Goal: Task Accomplishment & Management: Use online tool/utility

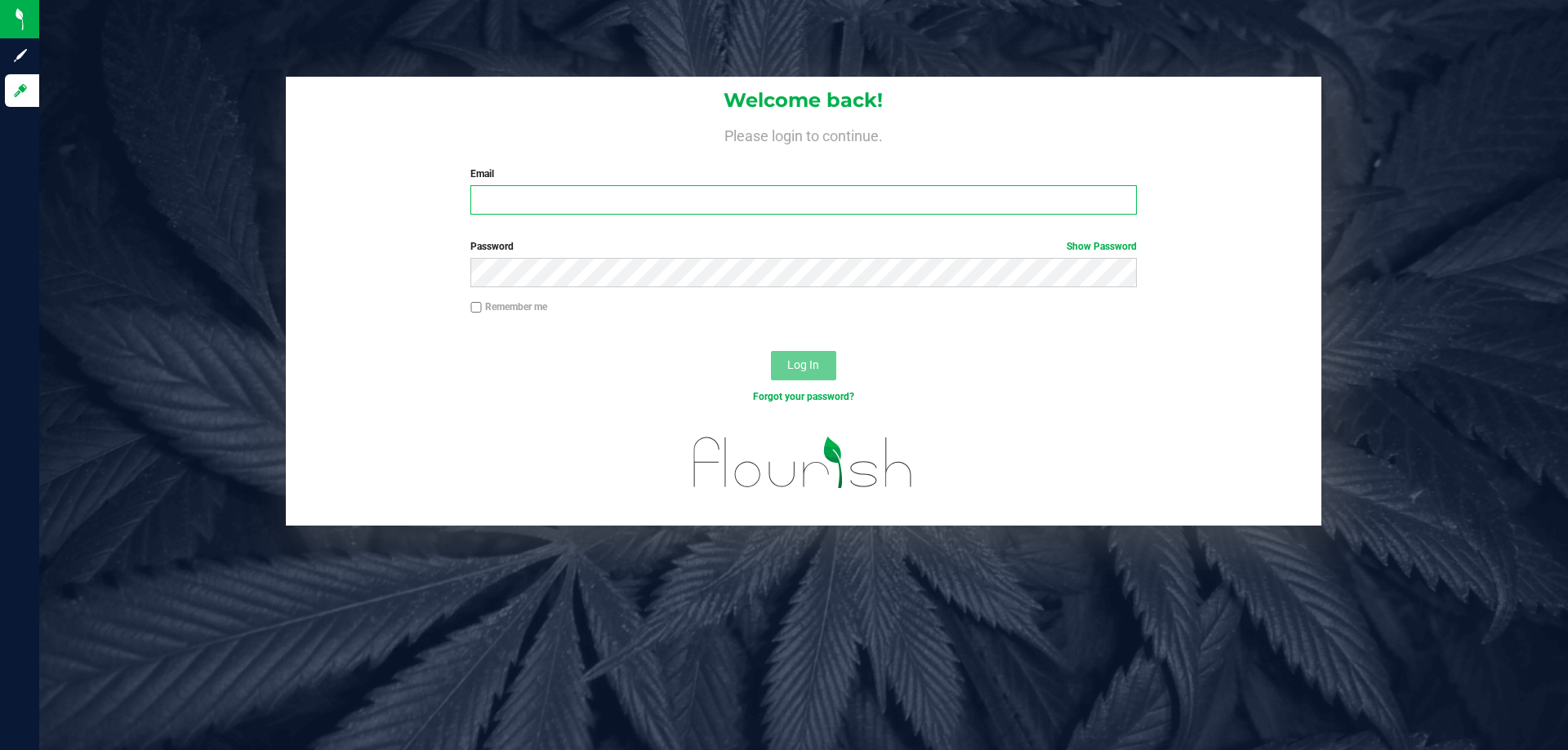
click at [590, 192] on input "Email" at bounding box center [804, 199] width 666 height 29
type input "[EMAIL_ADDRESS][DOMAIN_NAME]"
click at [771, 351] on button "Log In" at bounding box center [804, 365] width 66 height 29
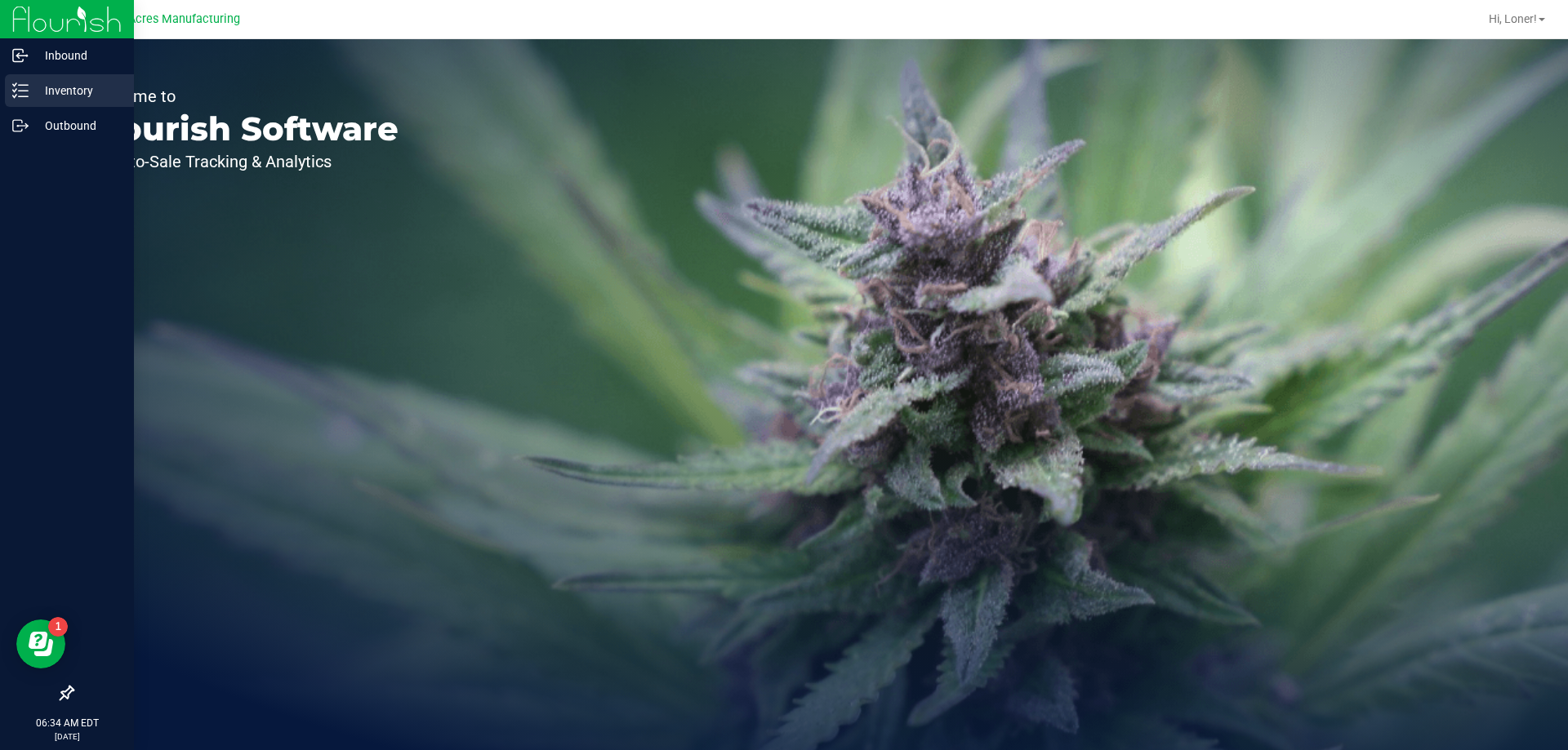
click at [22, 85] on line at bounding box center [23, 85] width 9 height 0
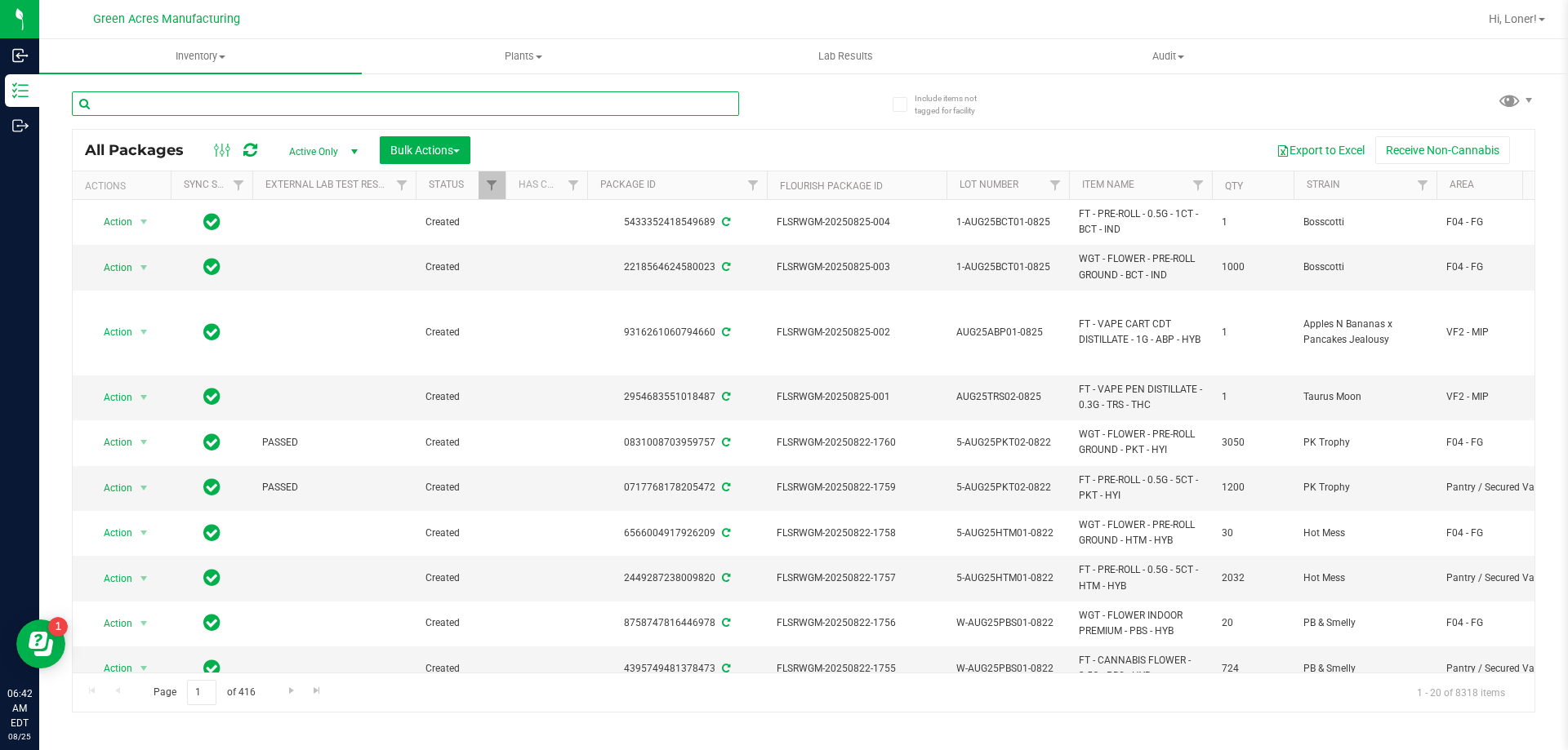
click at [523, 115] on input "text" at bounding box center [406, 104] width 667 height 25
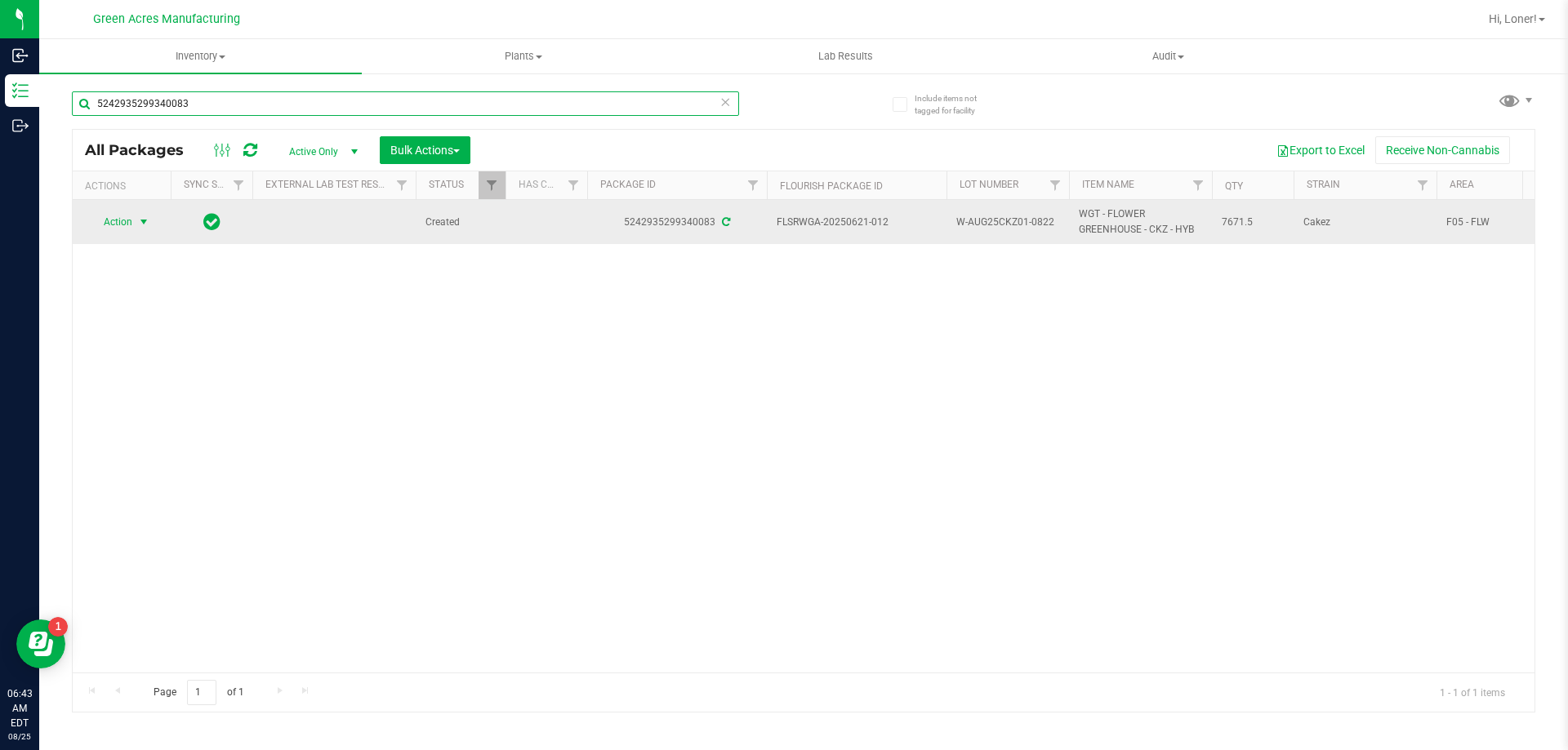
type input "5242935299340083"
click at [137, 218] on span "select" at bounding box center [144, 222] width 13 height 13
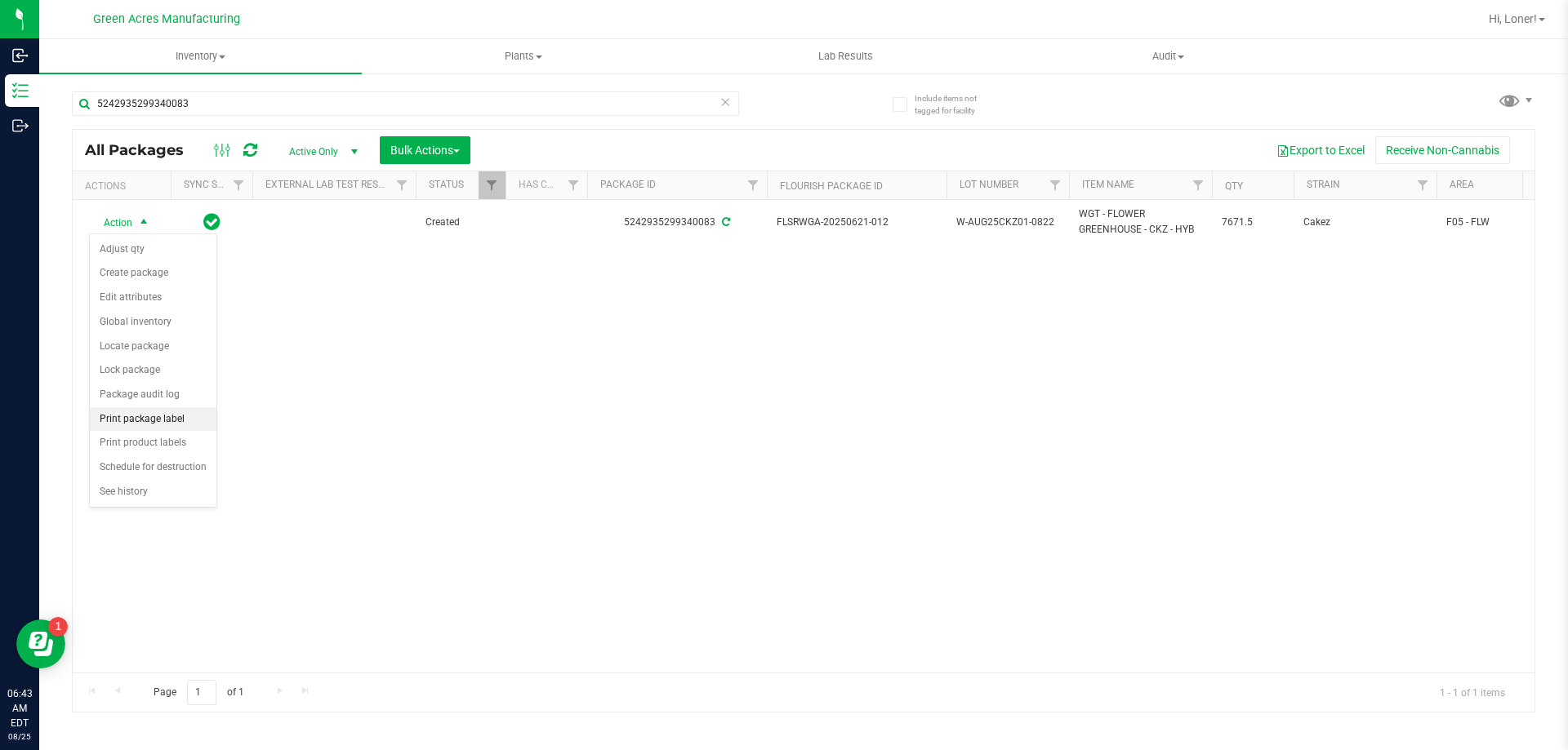
click at [134, 407] on li "Print package label" at bounding box center [153, 420] width 126 height 25
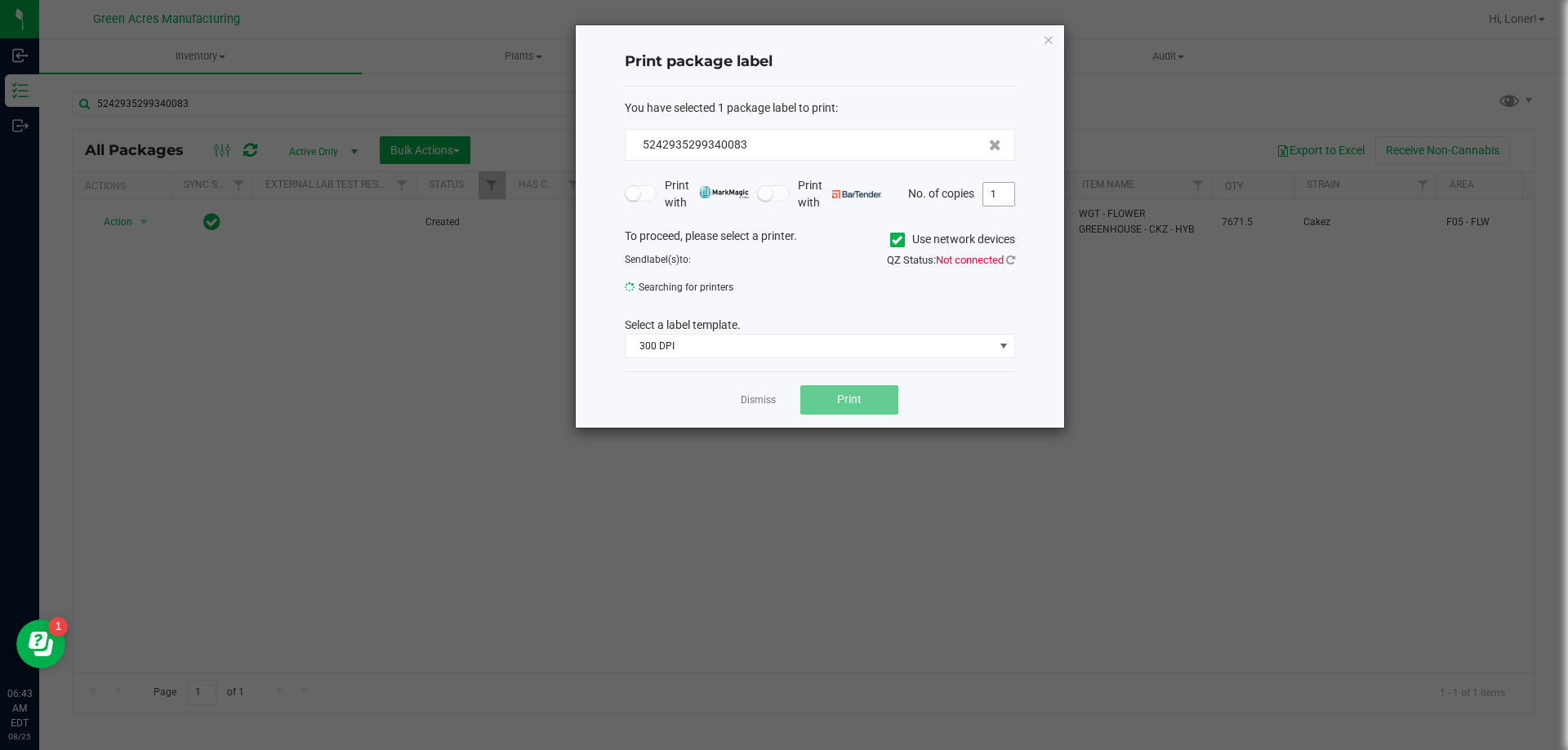
click at [995, 193] on input "1" at bounding box center [998, 194] width 31 height 23
type input "2"
click at [653, 422] on div "Dismiss Print" at bounding box center [819, 400] width 390 height 56
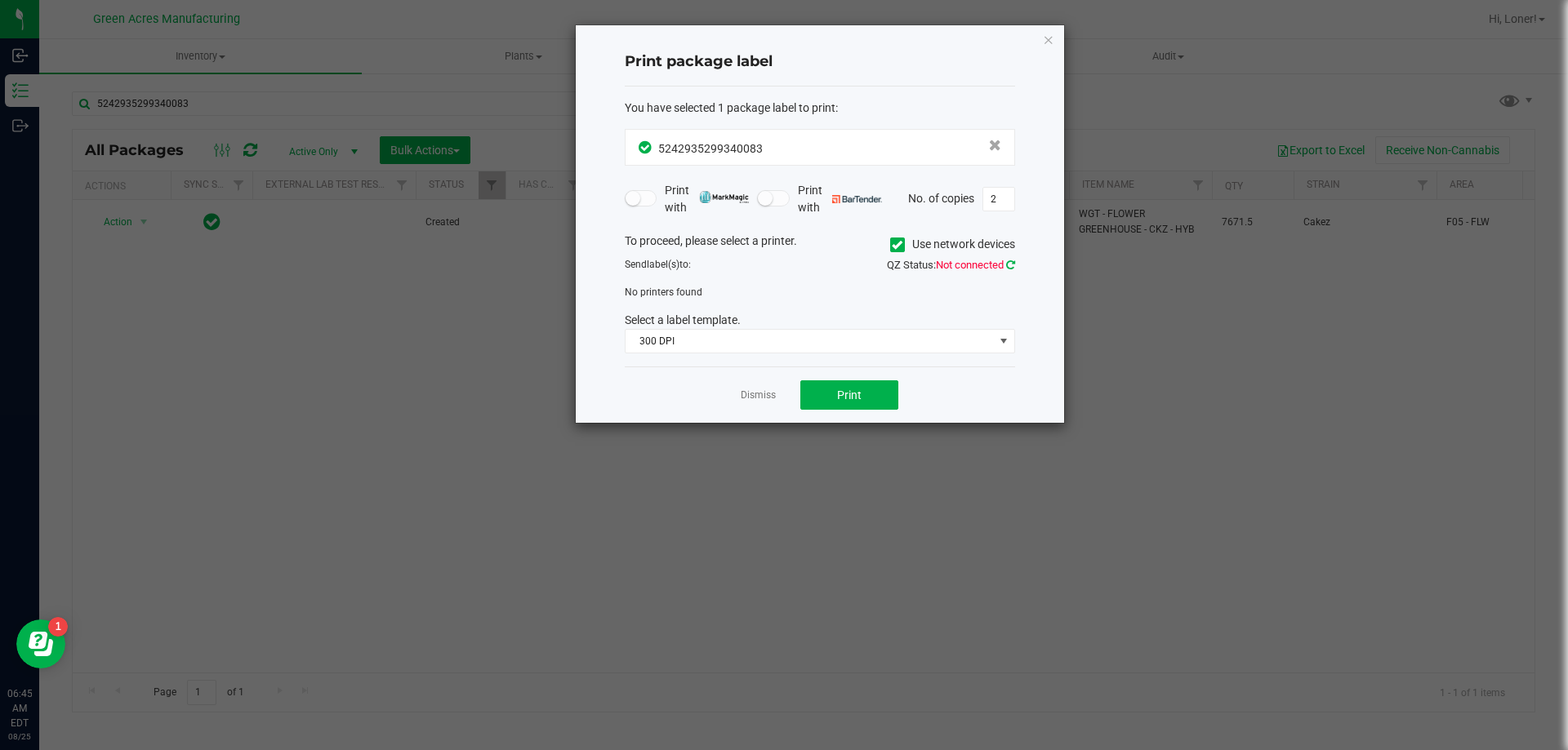
click at [1011, 261] on icon at bounding box center [1010, 265] width 9 height 11
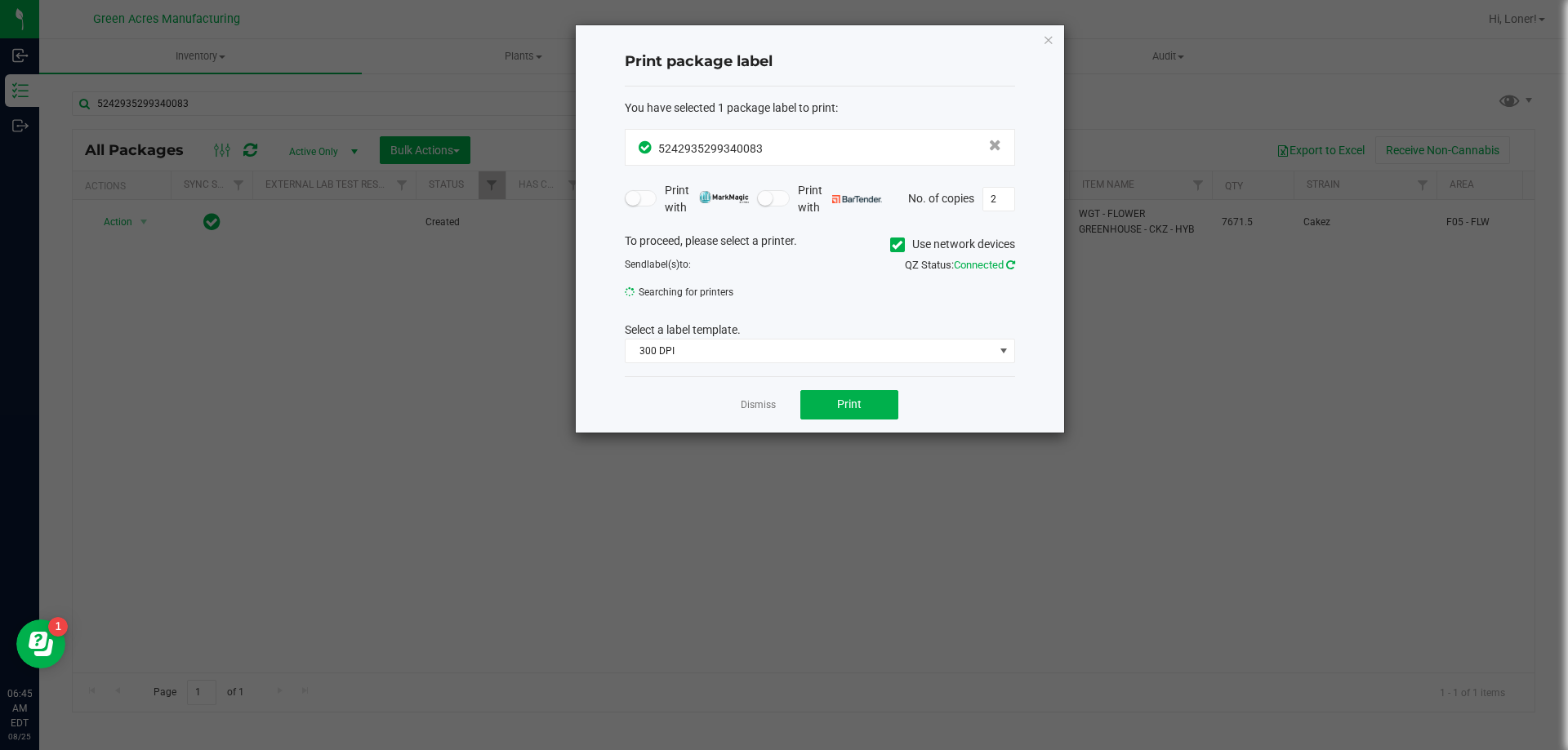
click at [1011, 261] on icon at bounding box center [1009, 265] width 12 height 12
click at [974, 289] on span "114_Edibles_1" at bounding box center [809, 297] width 369 height 23
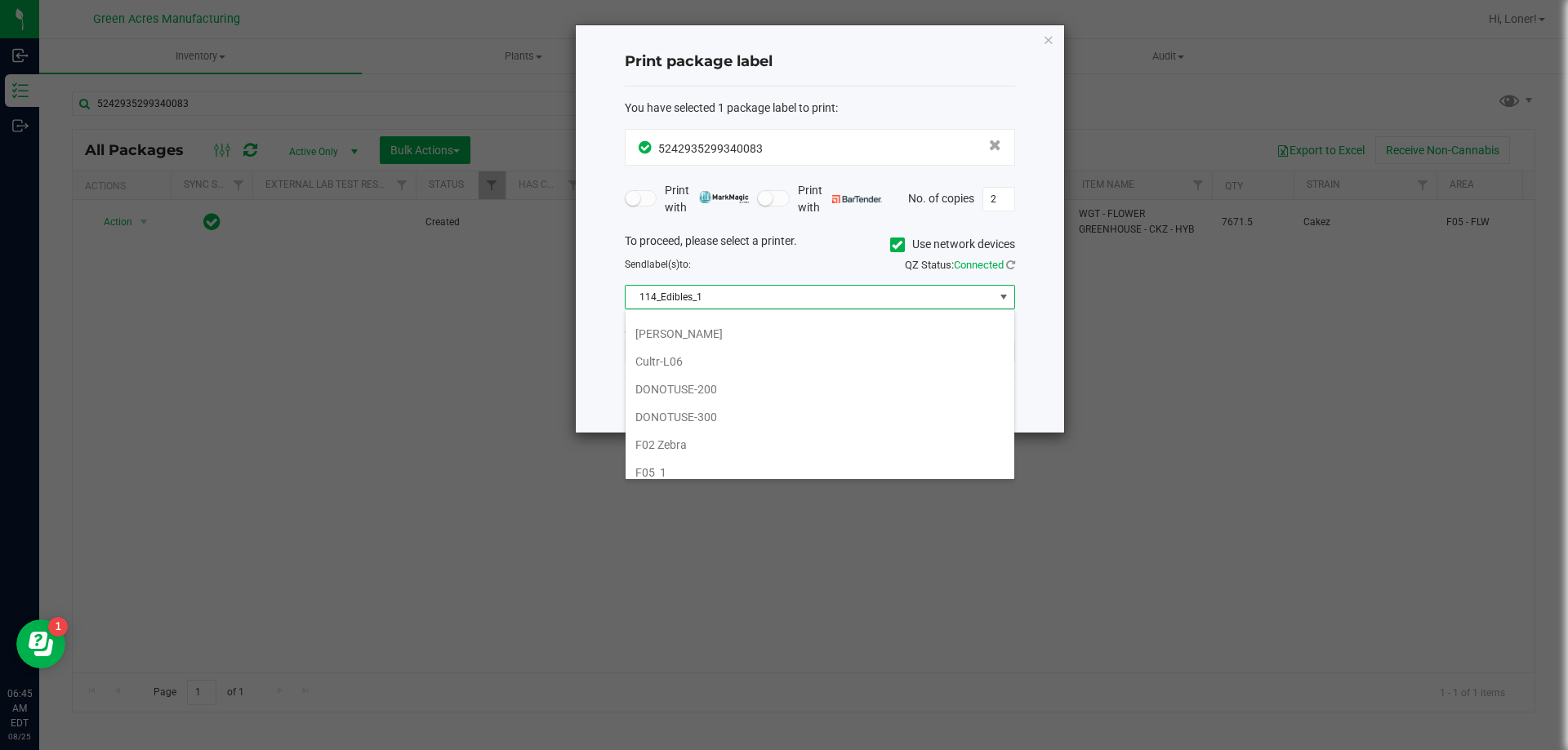
scroll to position [408, 0]
click at [709, 419] on li "F05_2 Zebra" at bounding box center [819, 418] width 388 height 27
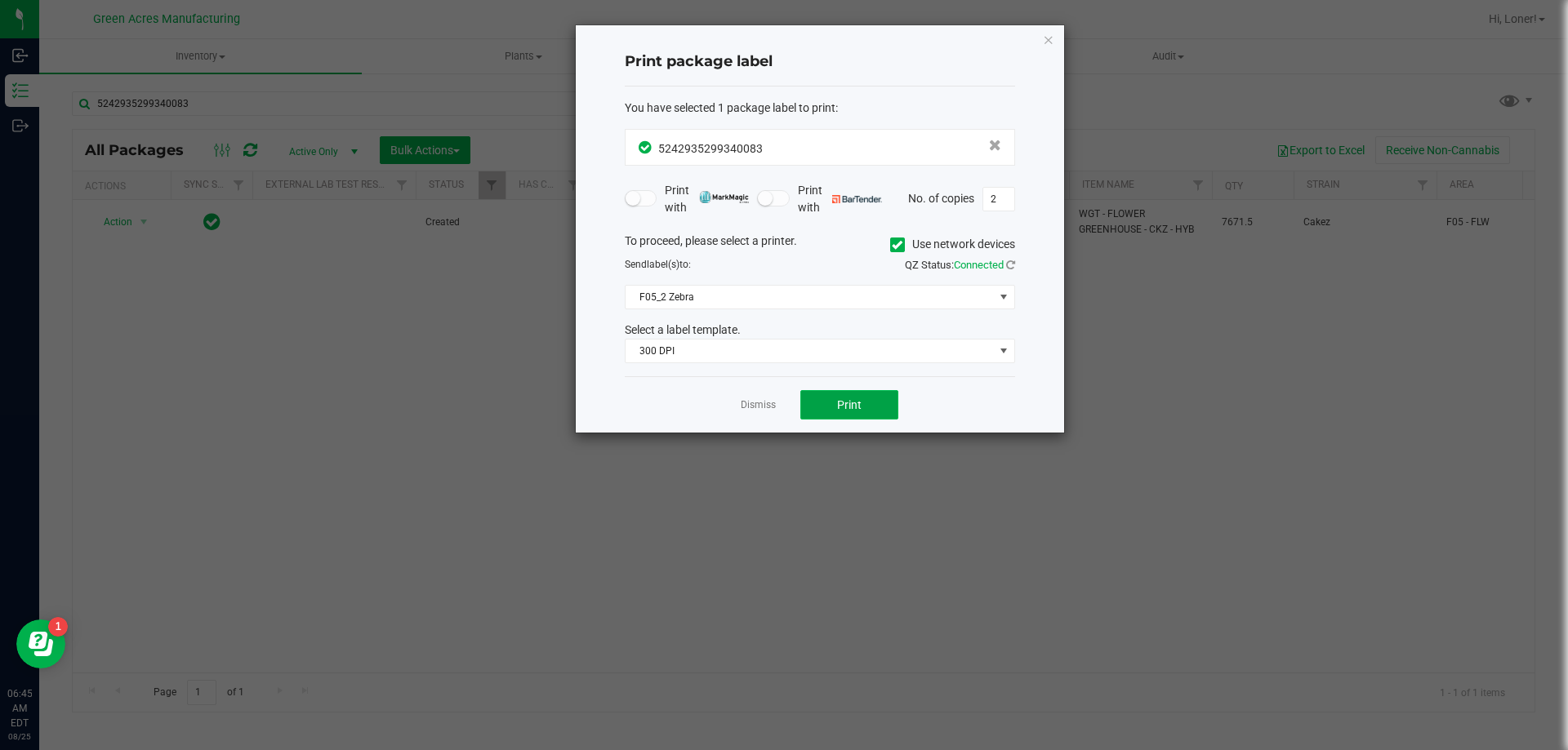
click at [866, 407] on button "Print" at bounding box center [849, 404] width 98 height 29
click at [746, 399] on link "Dismiss" at bounding box center [758, 405] width 35 height 14
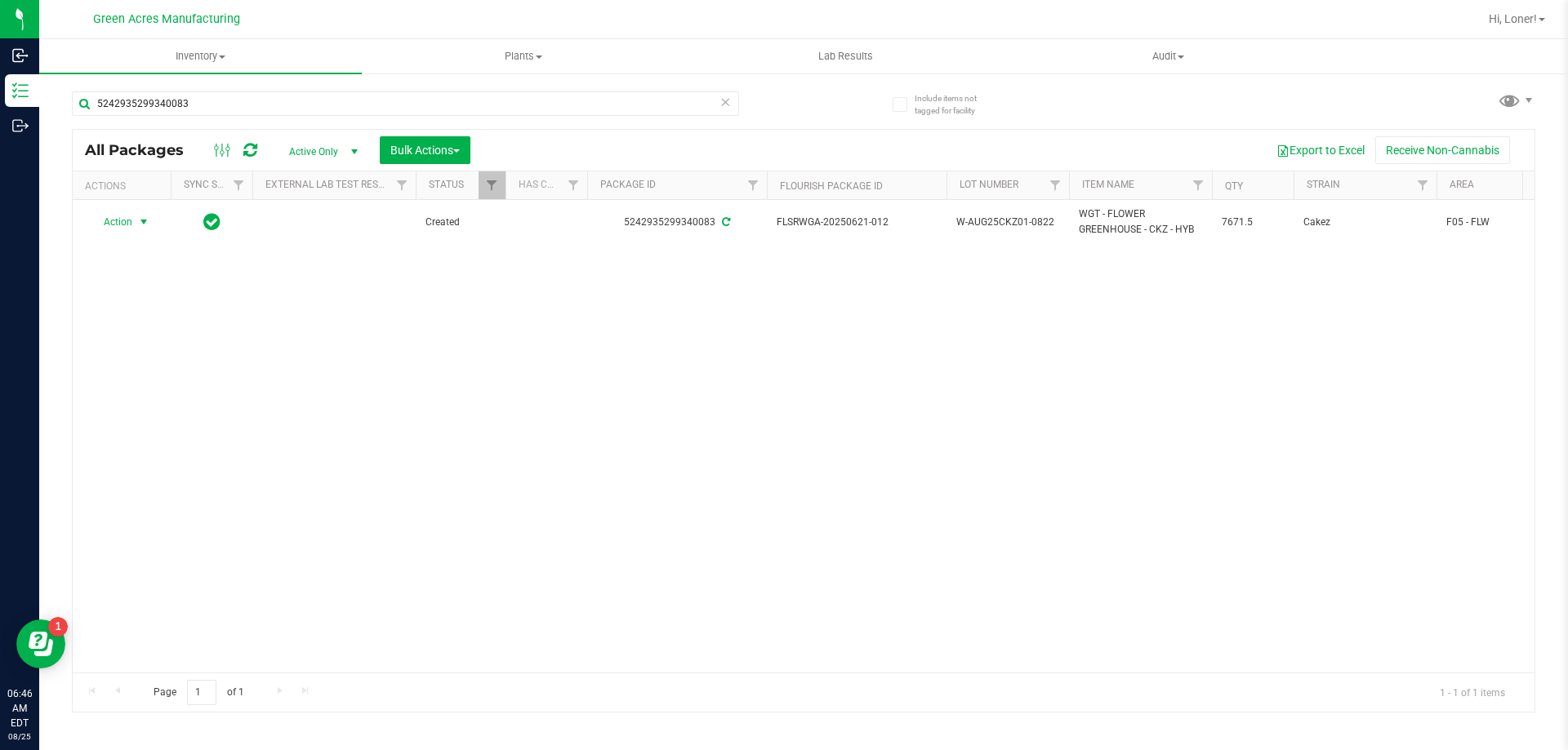
click at [723, 106] on icon at bounding box center [725, 101] width 12 height 20
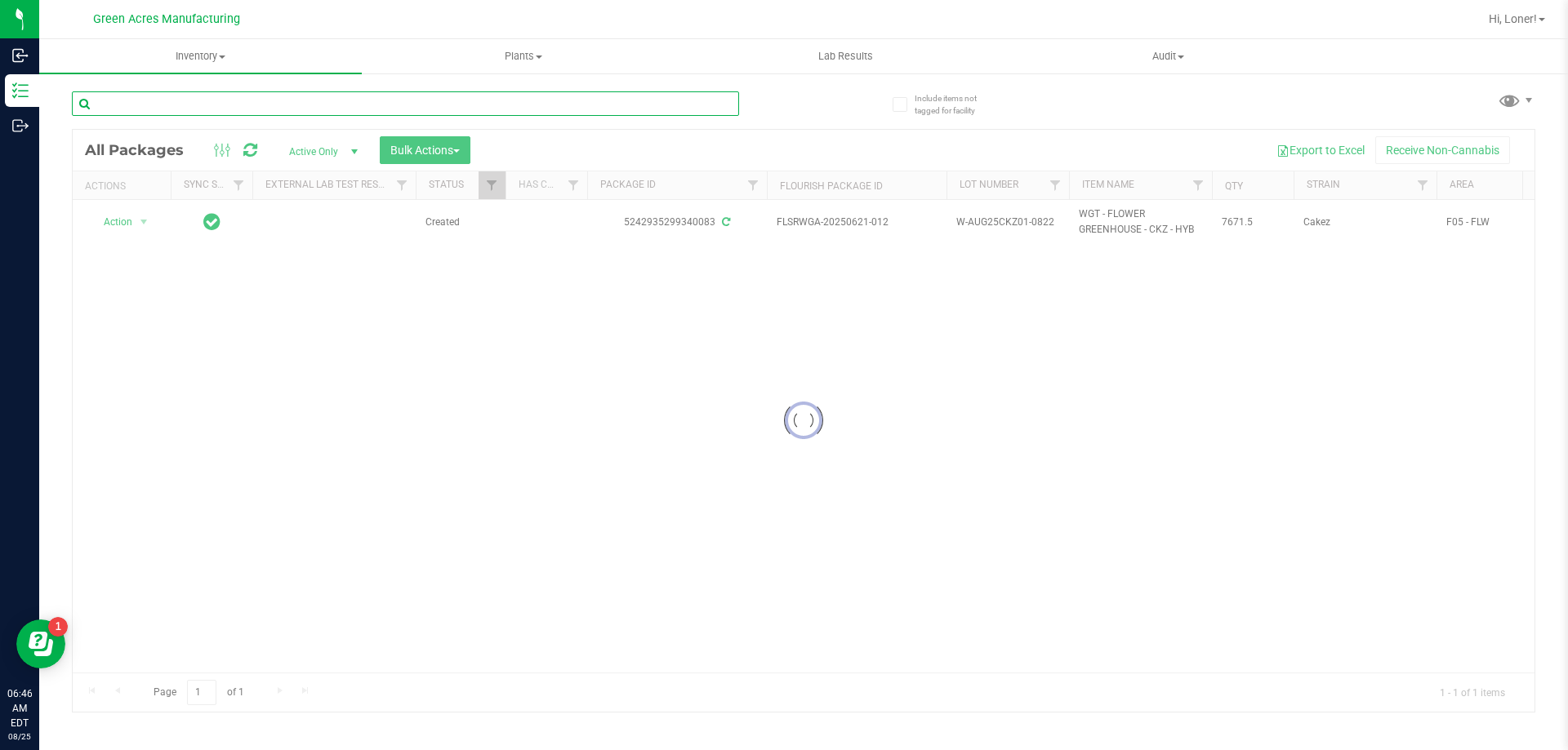
click at [706, 107] on input "text" at bounding box center [406, 104] width 667 height 25
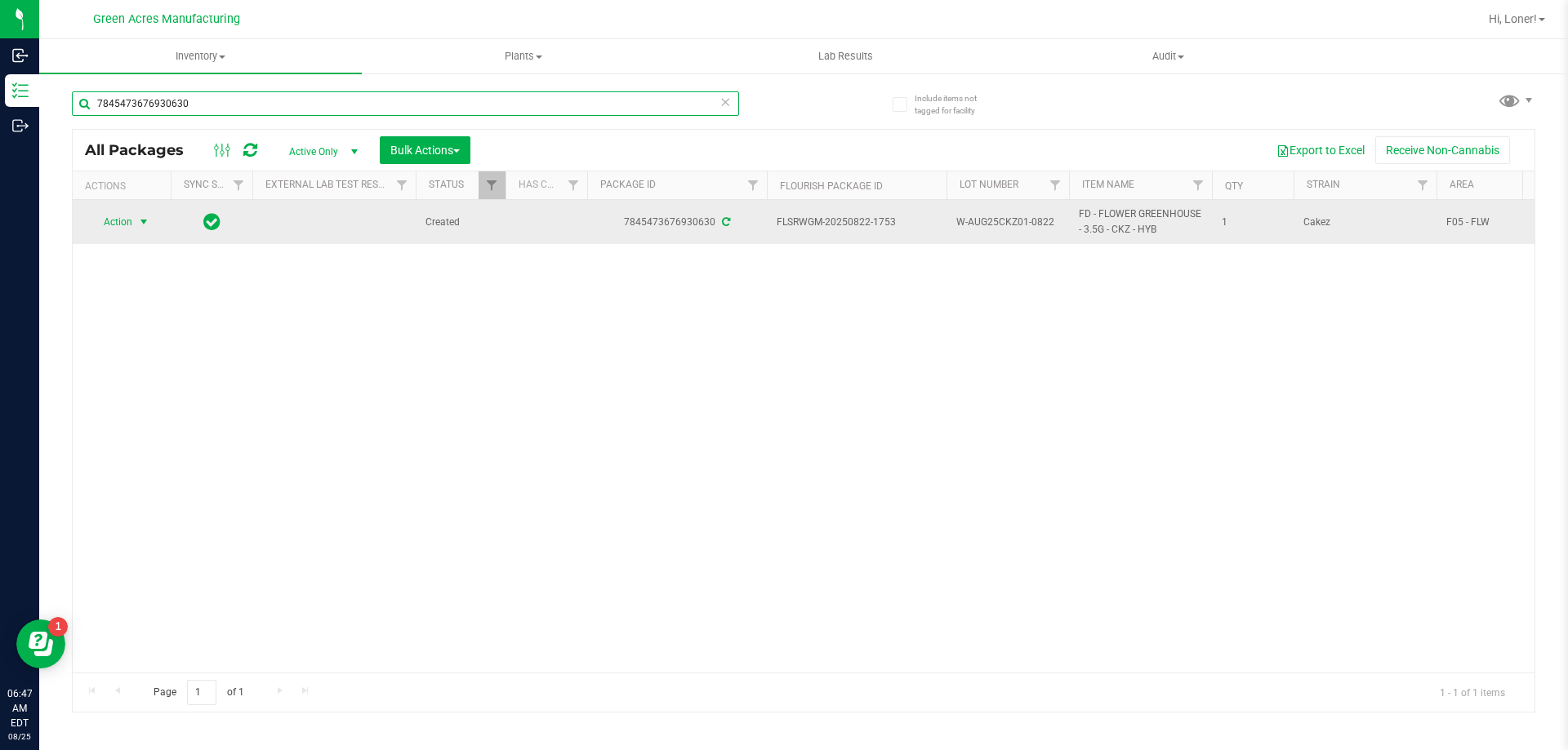
type input "7845473676930630"
click at [139, 222] on span "select" at bounding box center [144, 222] width 13 height 13
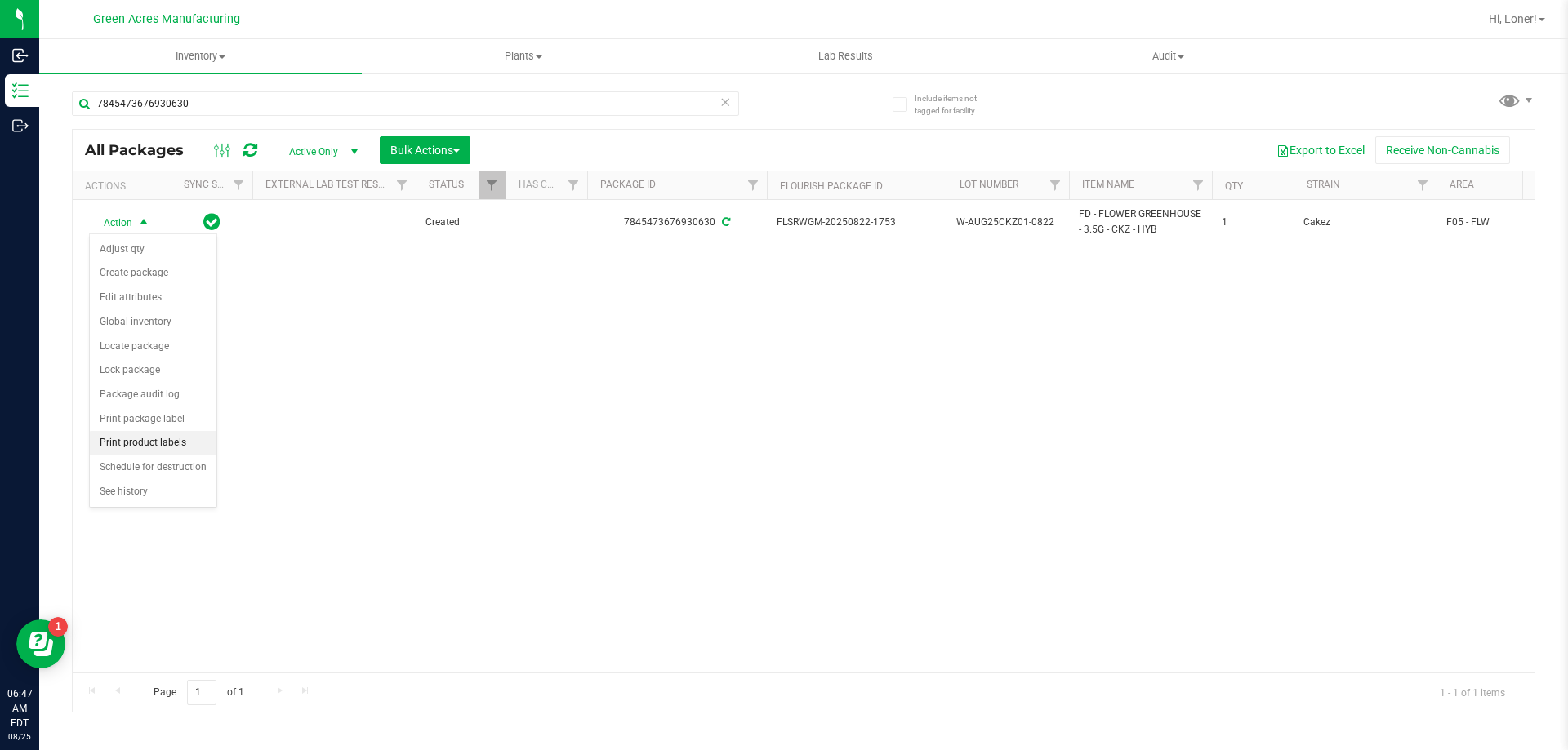
click at [112, 448] on li "Print product labels" at bounding box center [153, 443] width 126 height 25
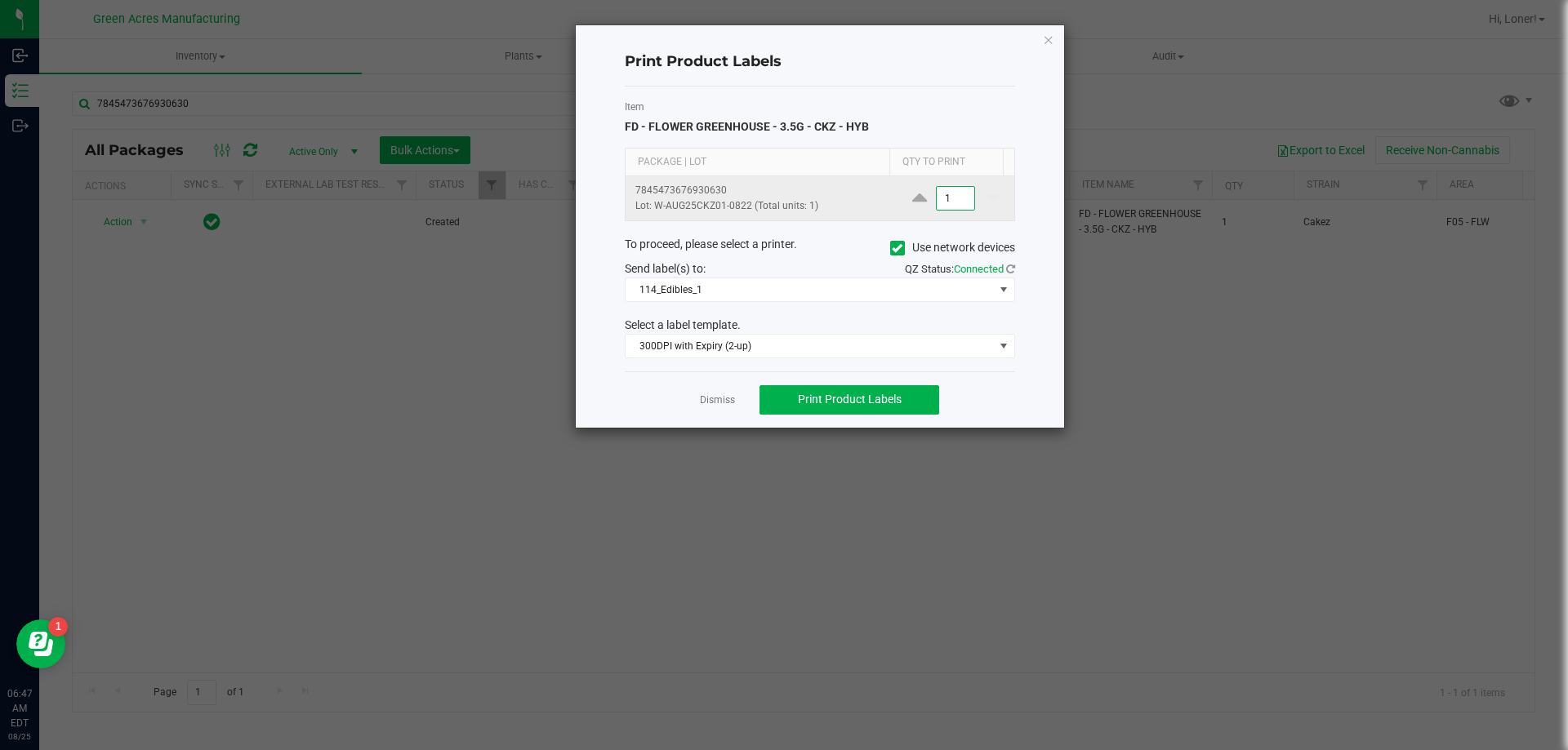
click at [950, 200] on input "1" at bounding box center [955, 198] width 37 height 23
type input "3"
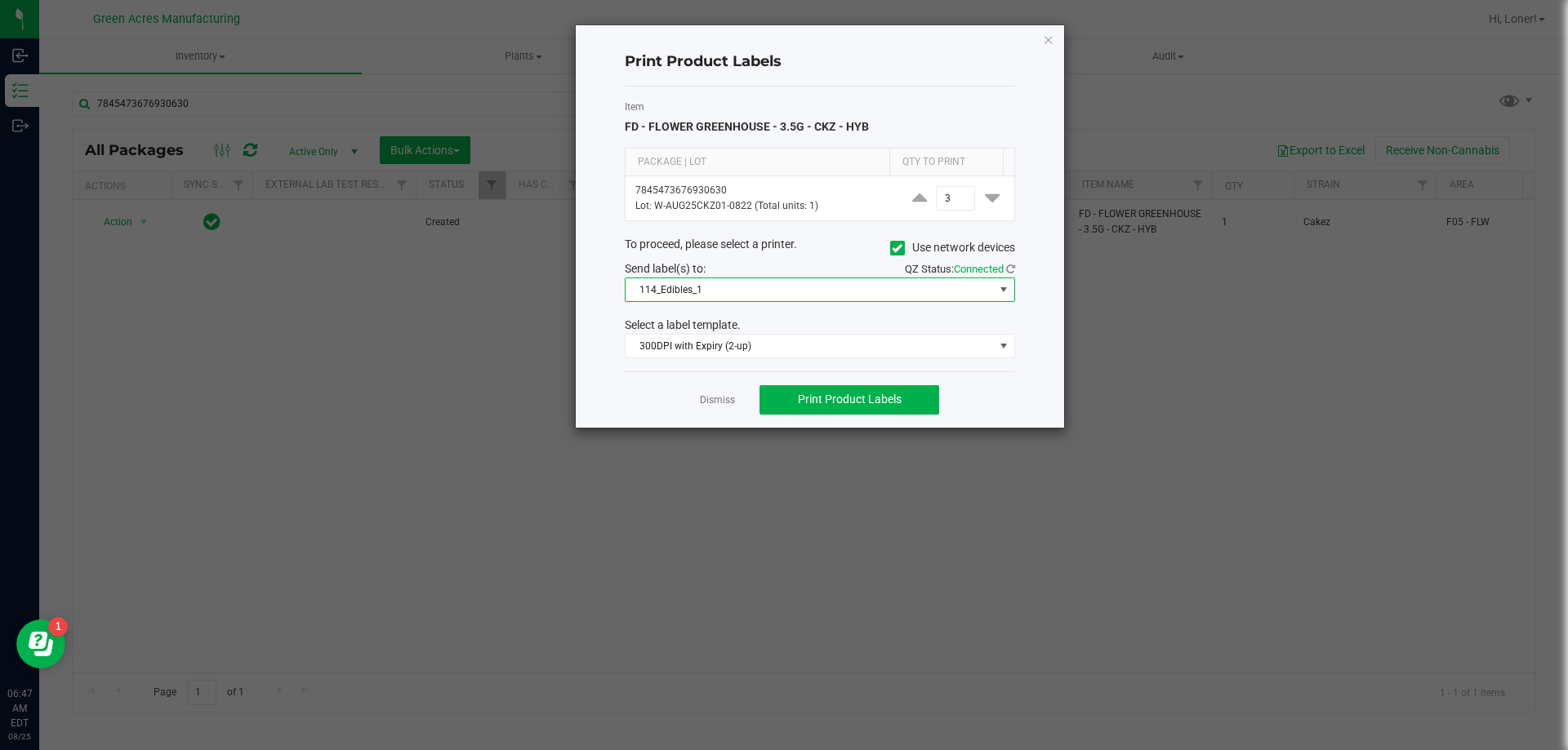
click at [829, 294] on span "114_Edibles_1" at bounding box center [809, 290] width 369 height 23
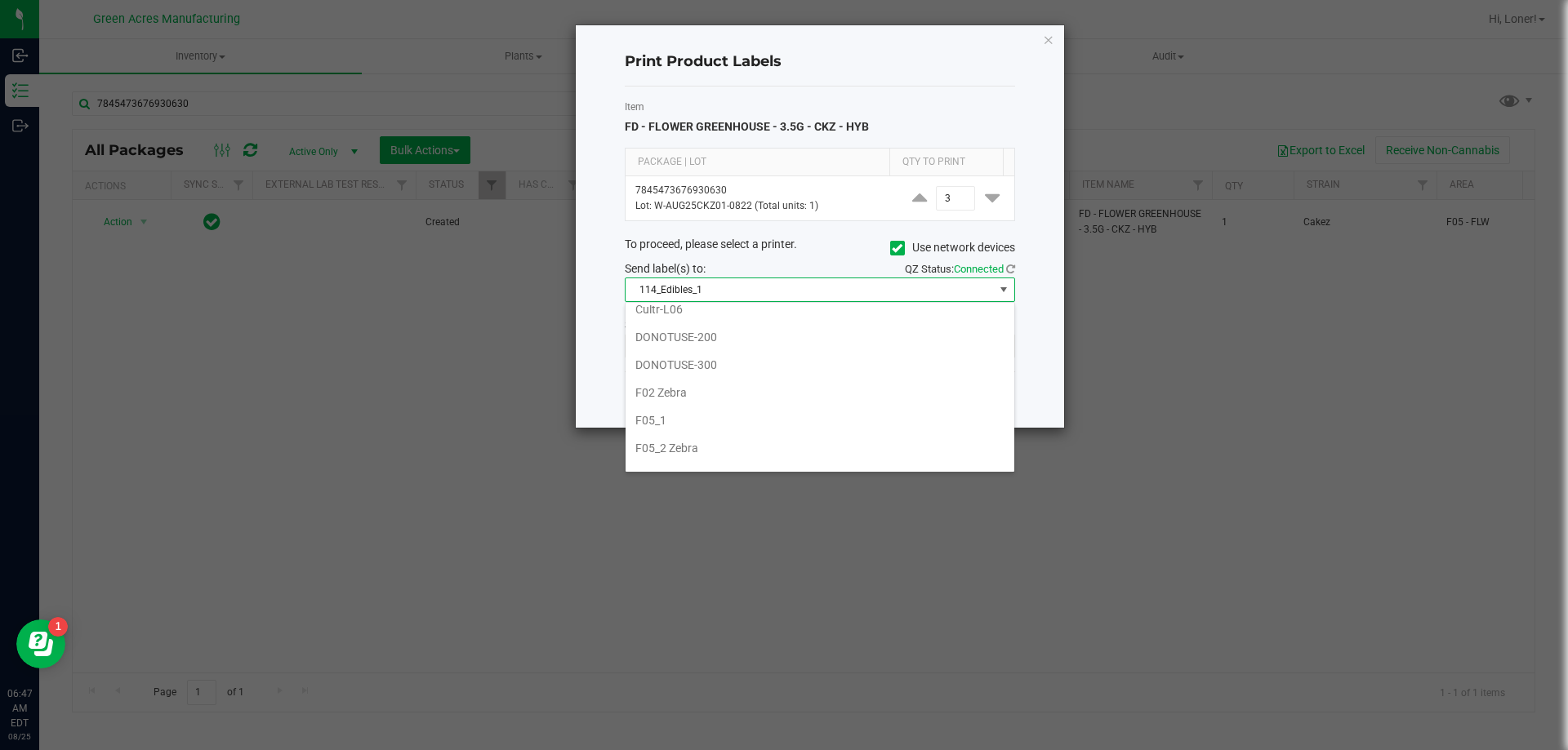
scroll to position [408, 0]
click at [711, 392] on li "F05_1" at bounding box center [819, 382] width 388 height 27
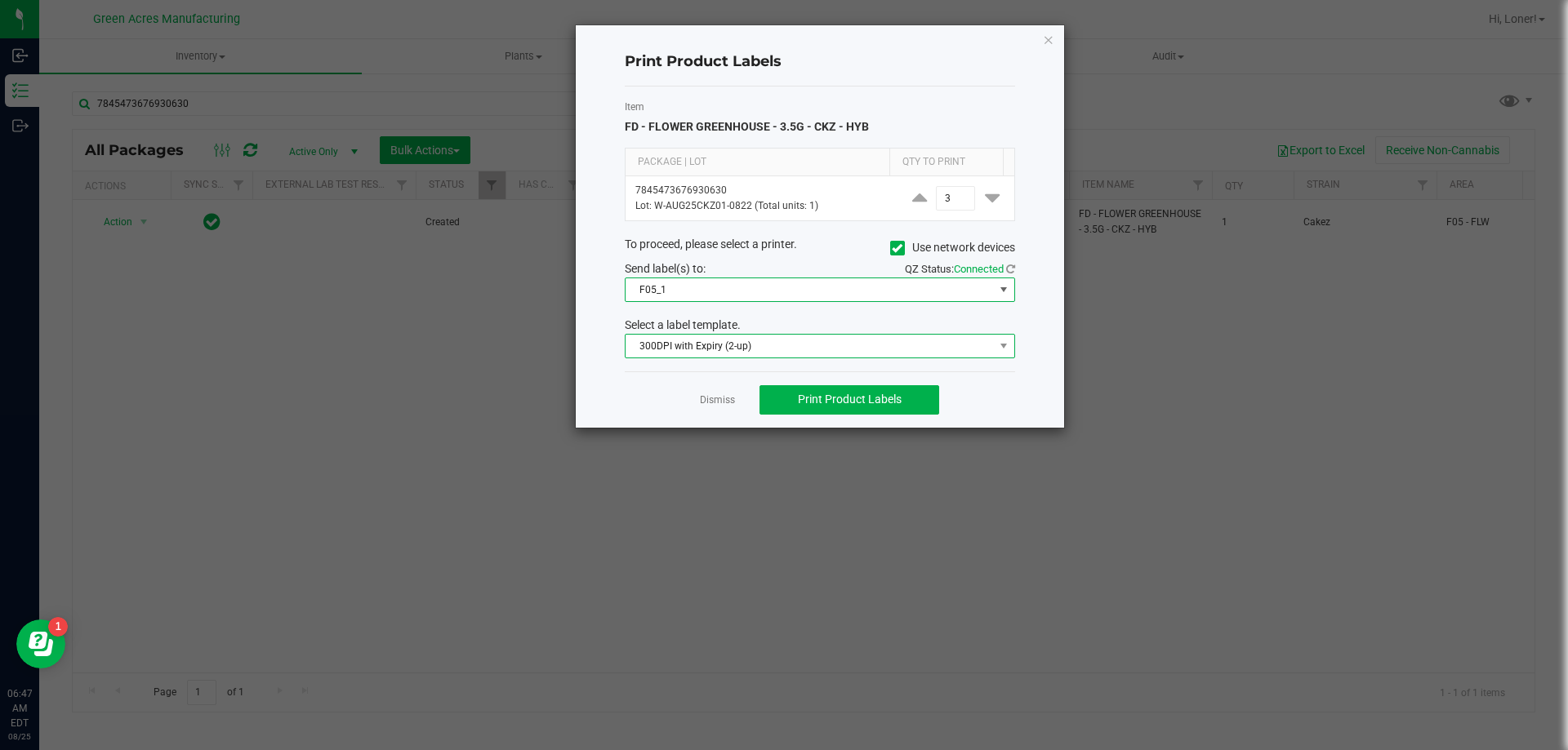
click at [811, 338] on span "300DPI with Expiry (2-up)" at bounding box center [809, 346] width 369 height 23
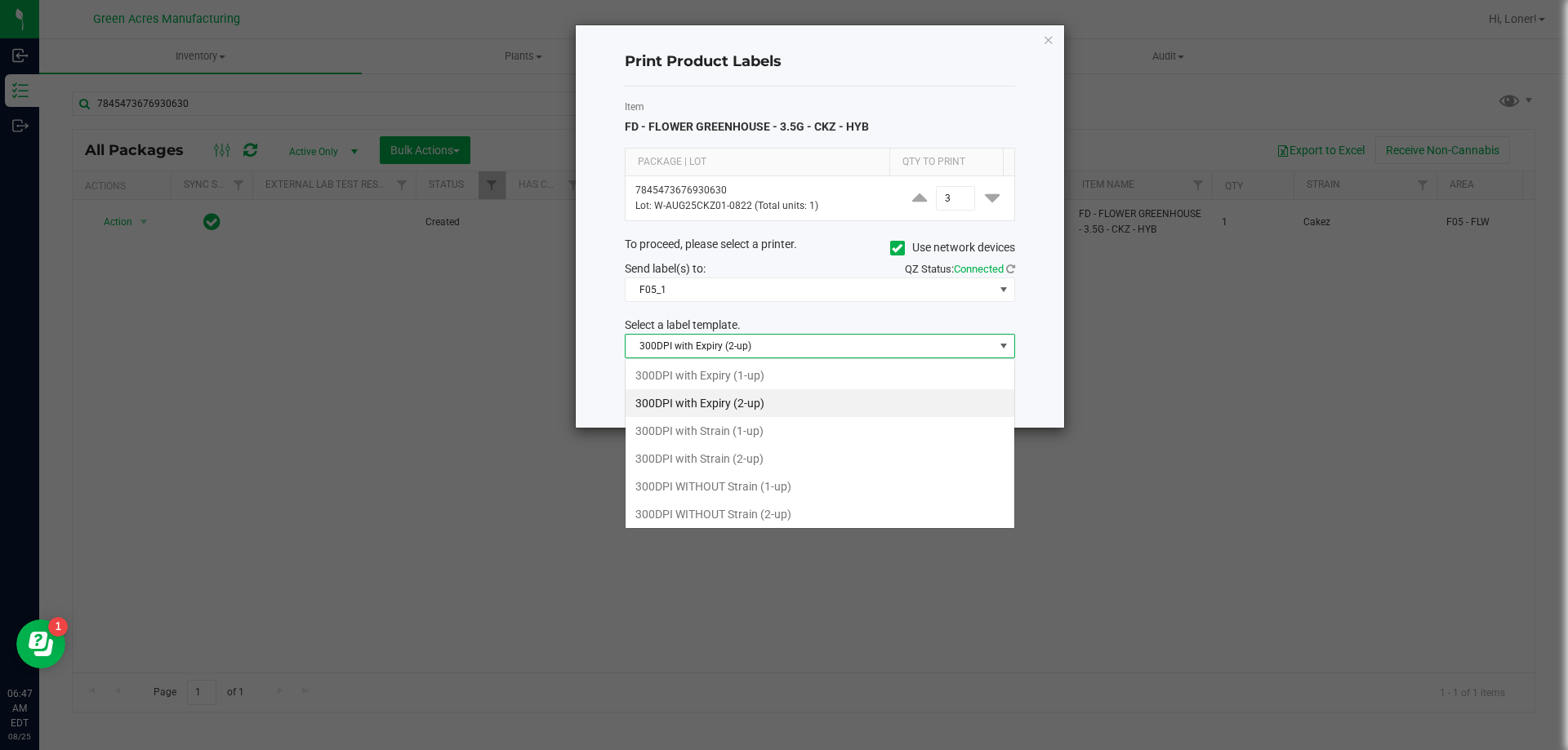
scroll to position [25, 390]
click at [765, 459] on li "300DPI with Strain (2-up)" at bounding box center [819, 458] width 388 height 27
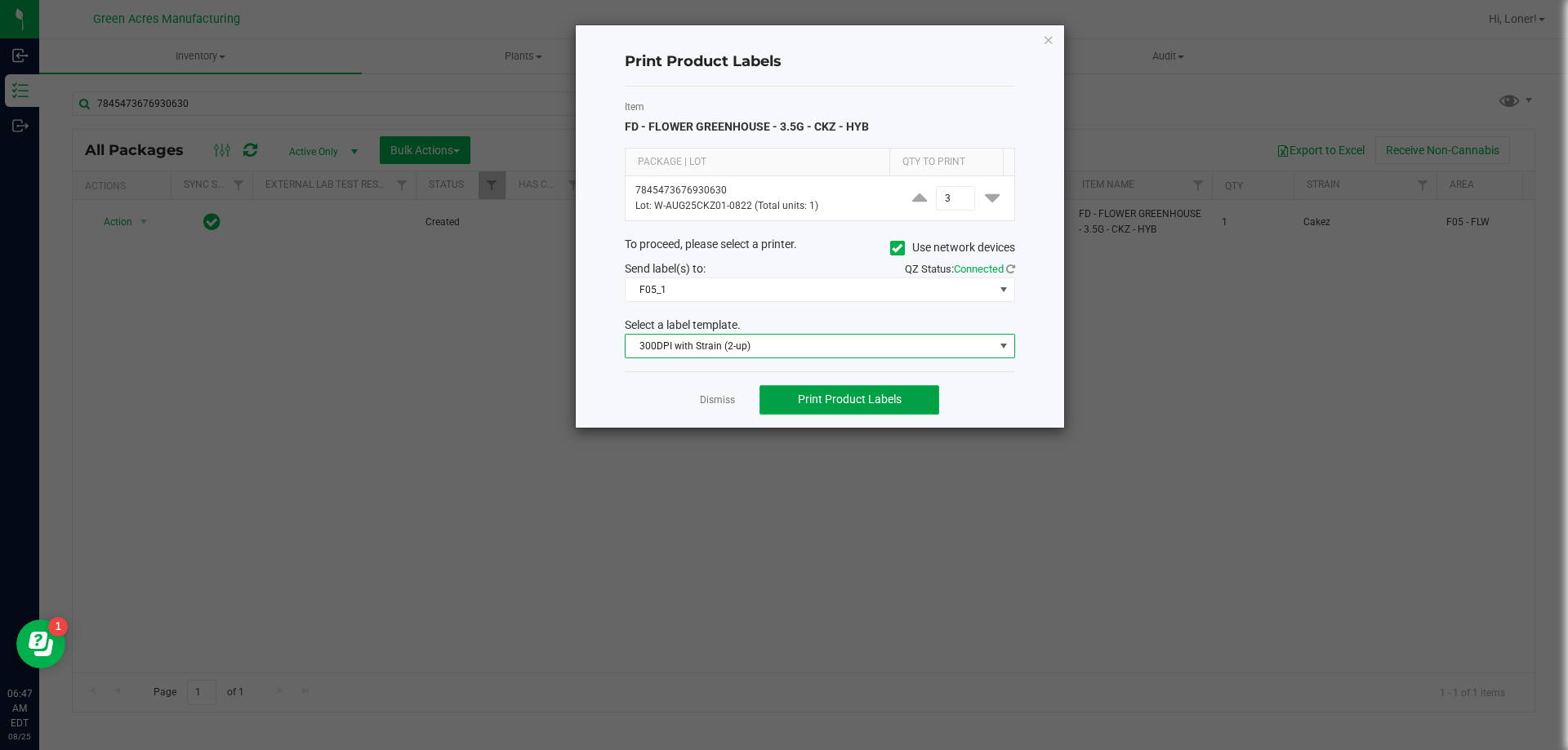
click at [811, 410] on button "Print Product Labels" at bounding box center [849, 399] width 179 height 29
click at [724, 398] on link "Dismiss" at bounding box center [717, 400] width 35 height 14
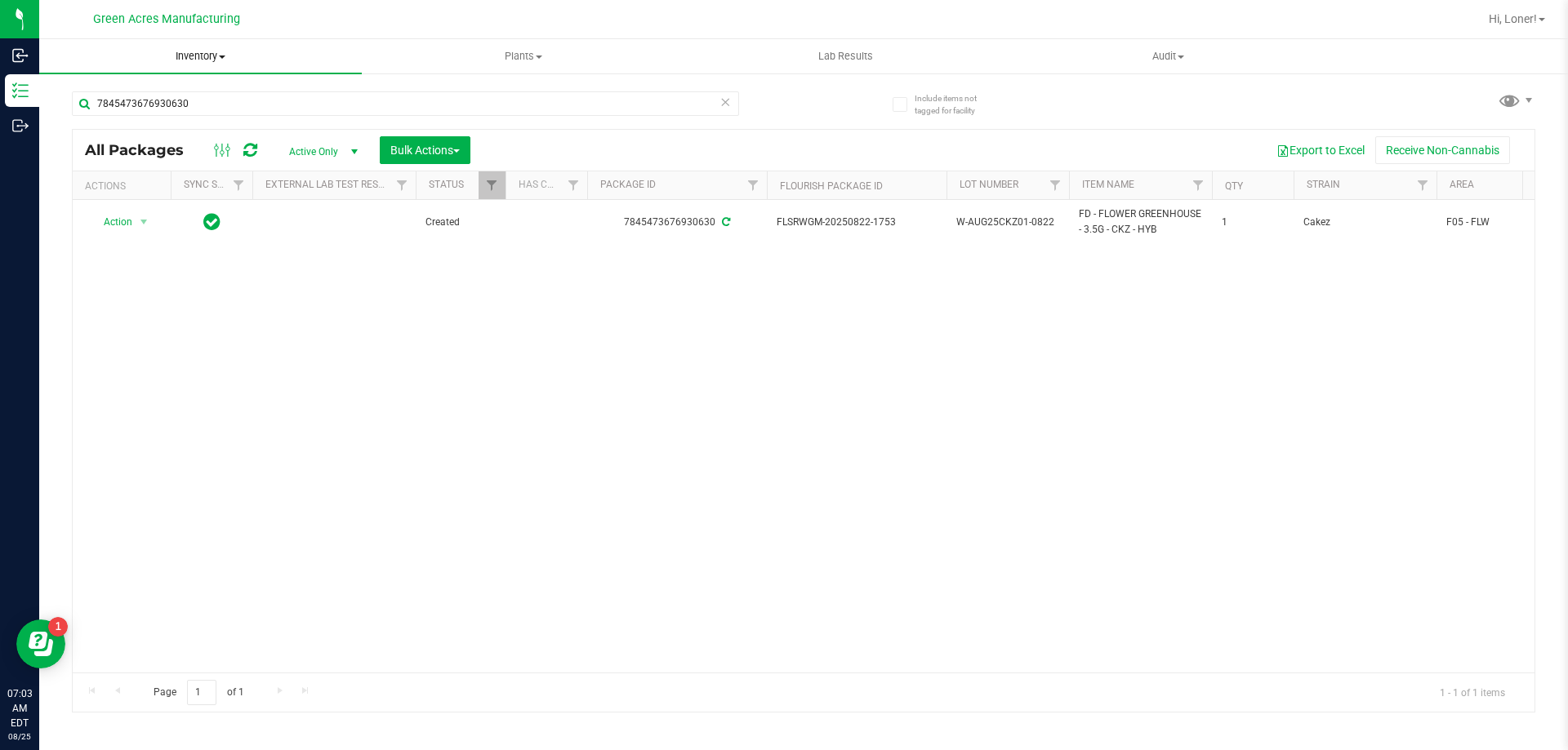
click at [225, 63] on span "Inventory" at bounding box center [200, 56] width 323 height 15
click at [92, 202] on span "From bill of materials" at bounding box center [113, 196] width 148 height 14
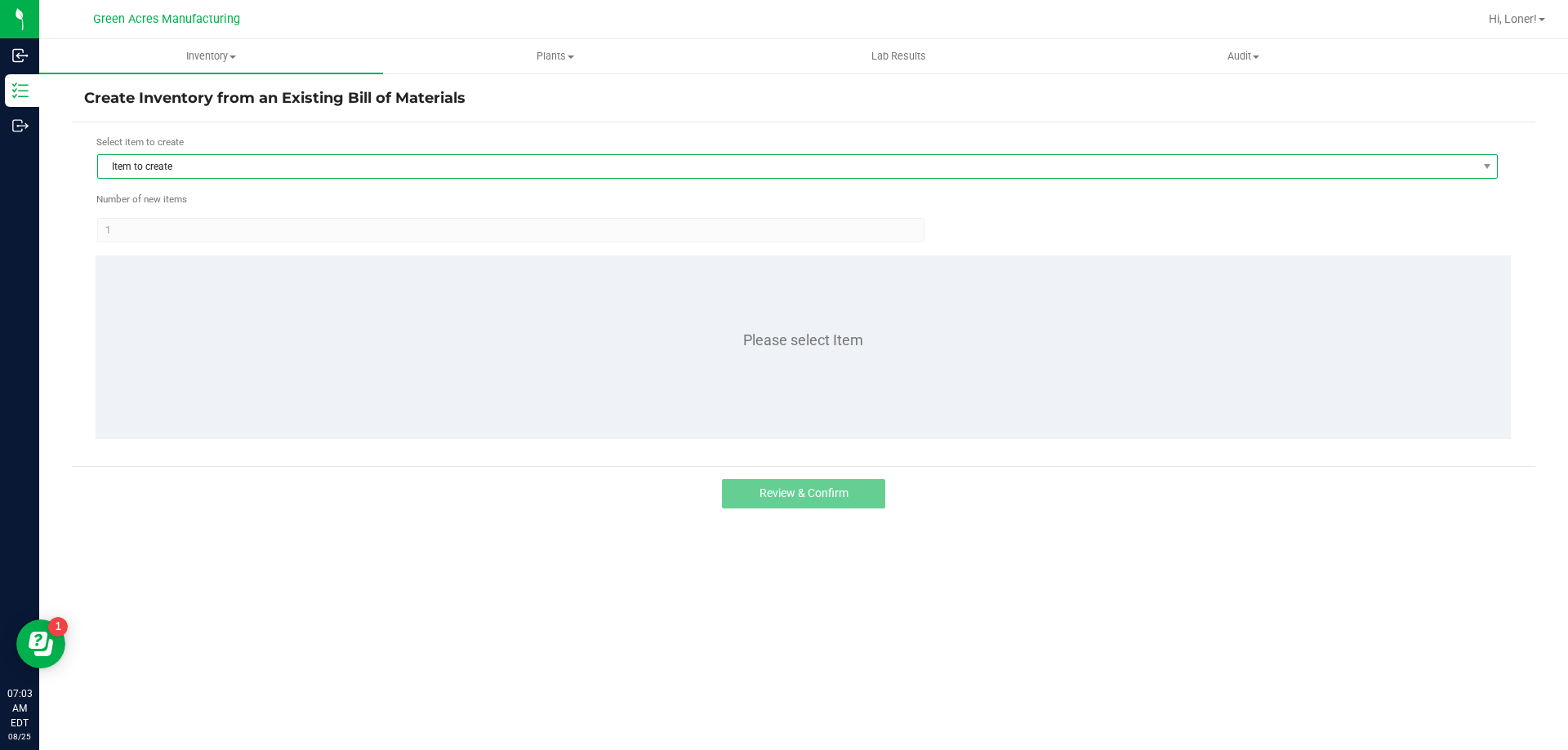
click at [730, 176] on span "Item to create" at bounding box center [787, 167] width 1378 height 23
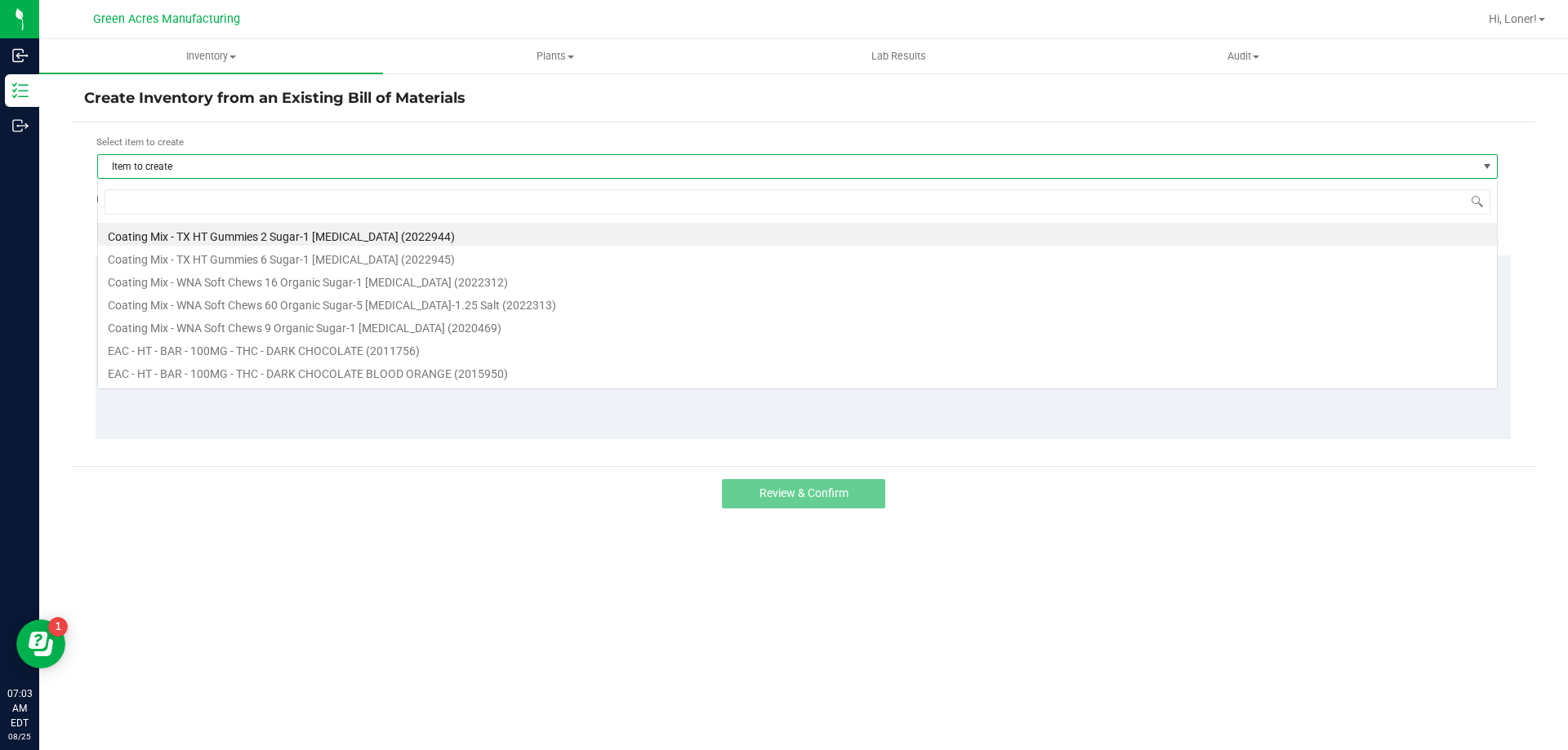
scroll to position [25, 1400]
type input "1014392"
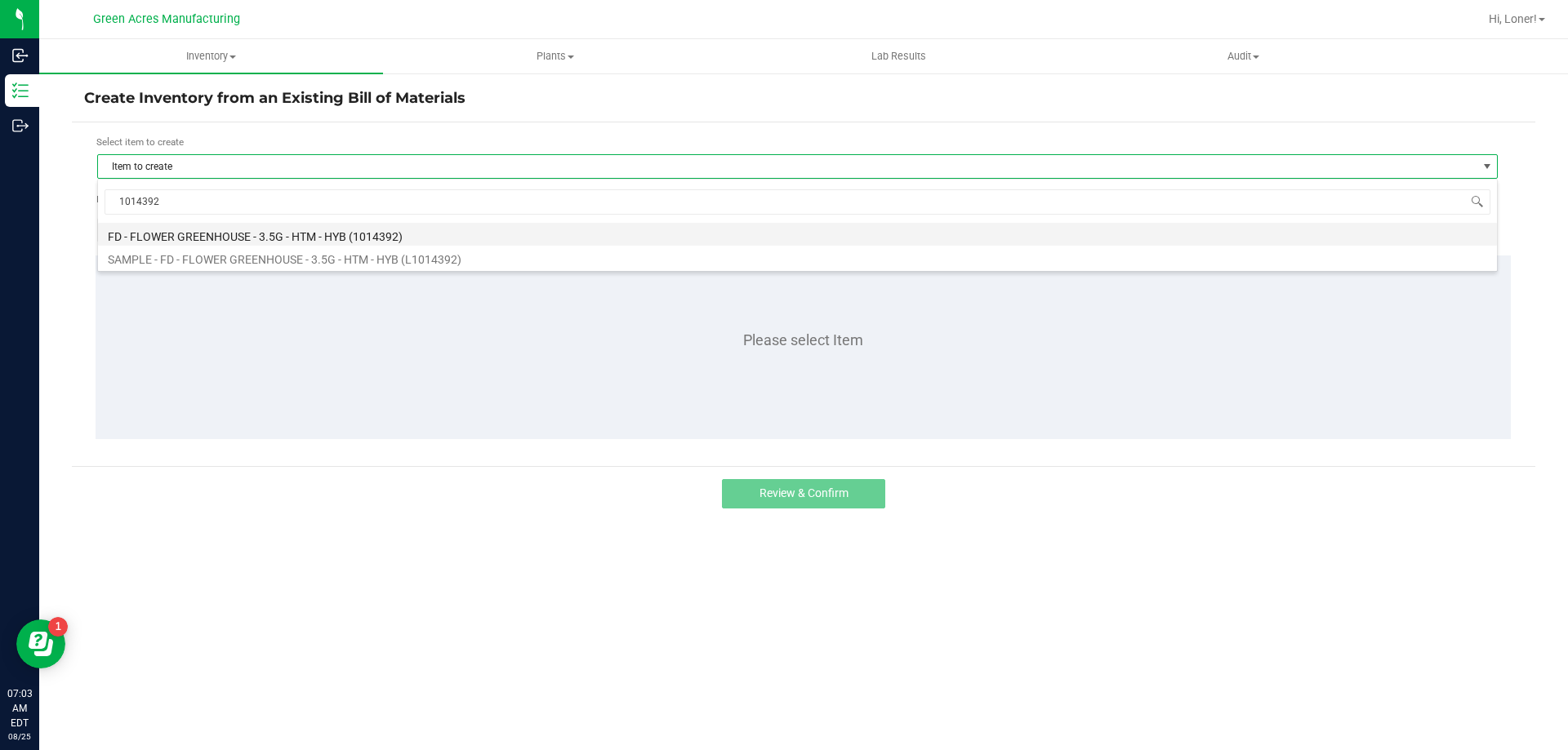
click at [247, 237] on li "FD - FLOWER GREENHOUSE - 3.5G - HTM - HYB (1014392)" at bounding box center [797, 235] width 1399 height 23
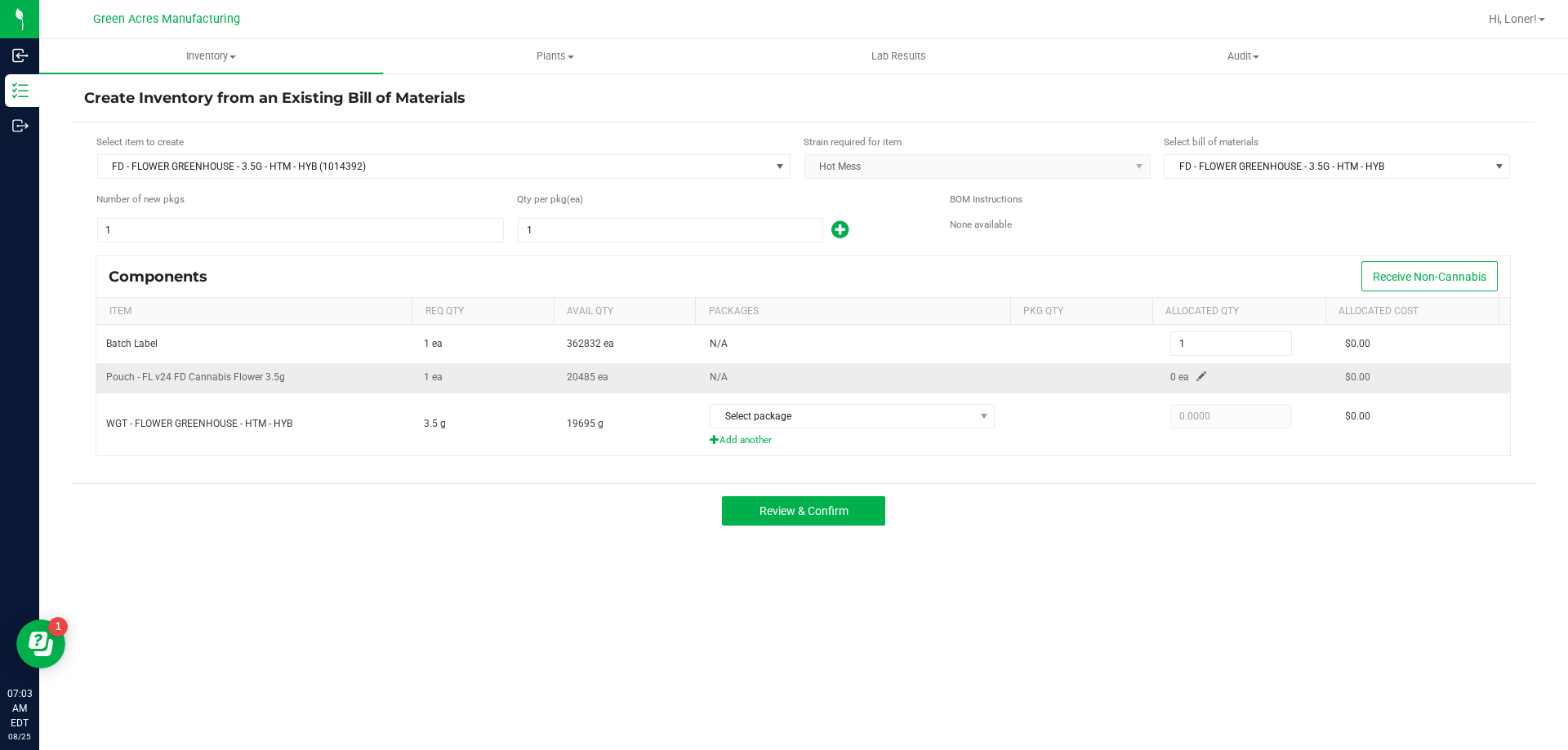
click at [1196, 375] on span at bounding box center [1201, 377] width 10 height 10
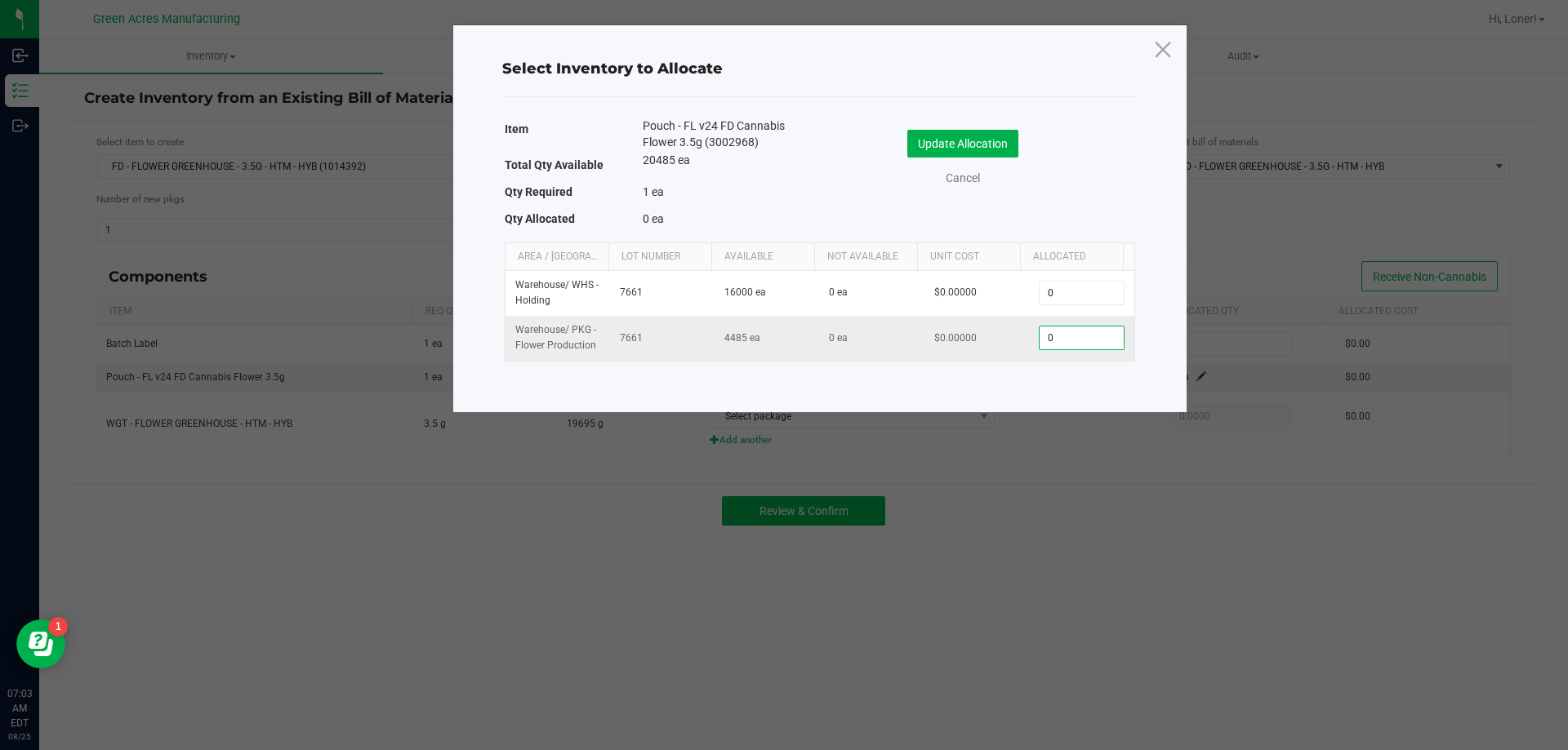
click at [1058, 343] on input "0" at bounding box center [1081, 338] width 83 height 23
type input "1"
click at [974, 143] on button "Update Allocation" at bounding box center [963, 143] width 111 height 27
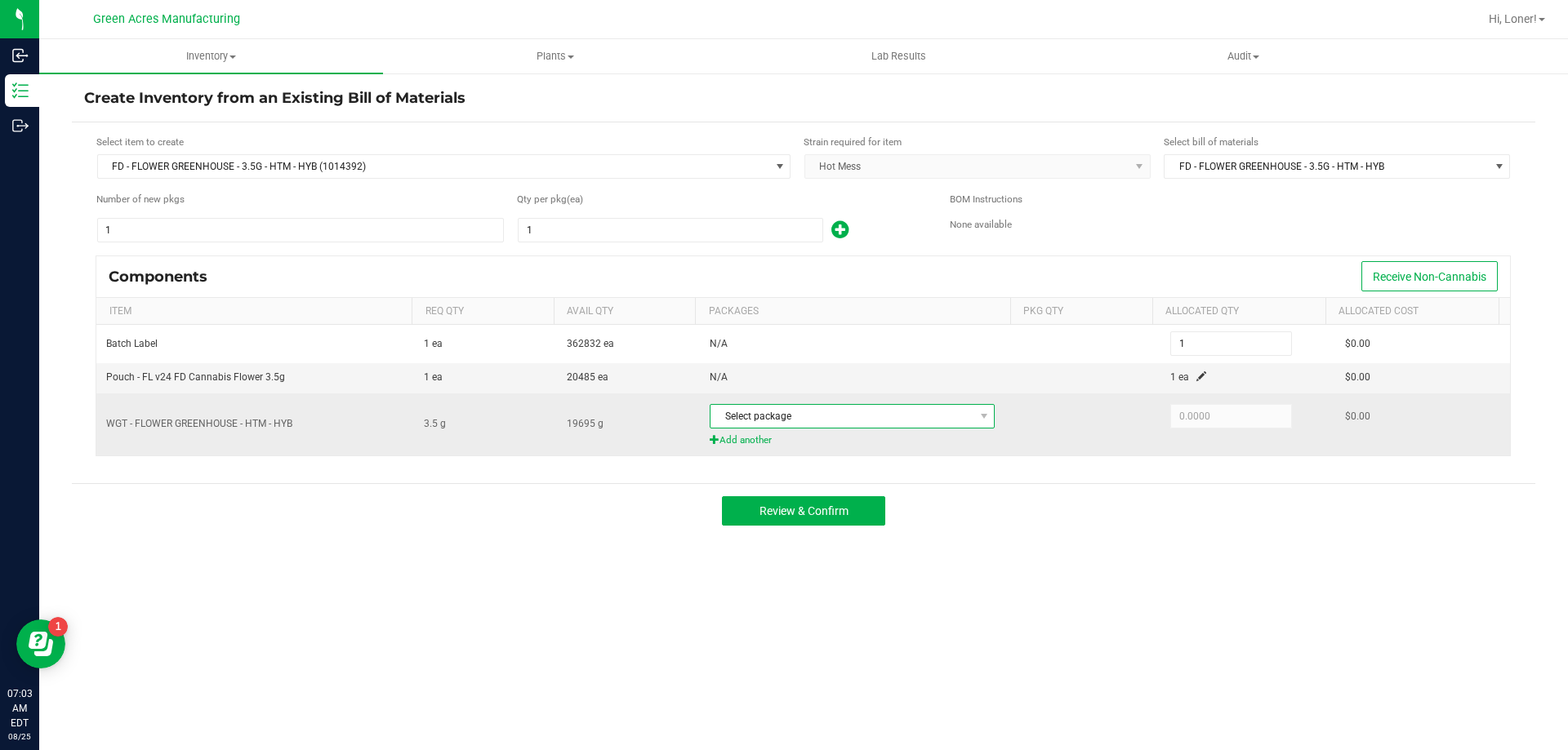
click at [976, 407] on span at bounding box center [983, 416] width 21 height 23
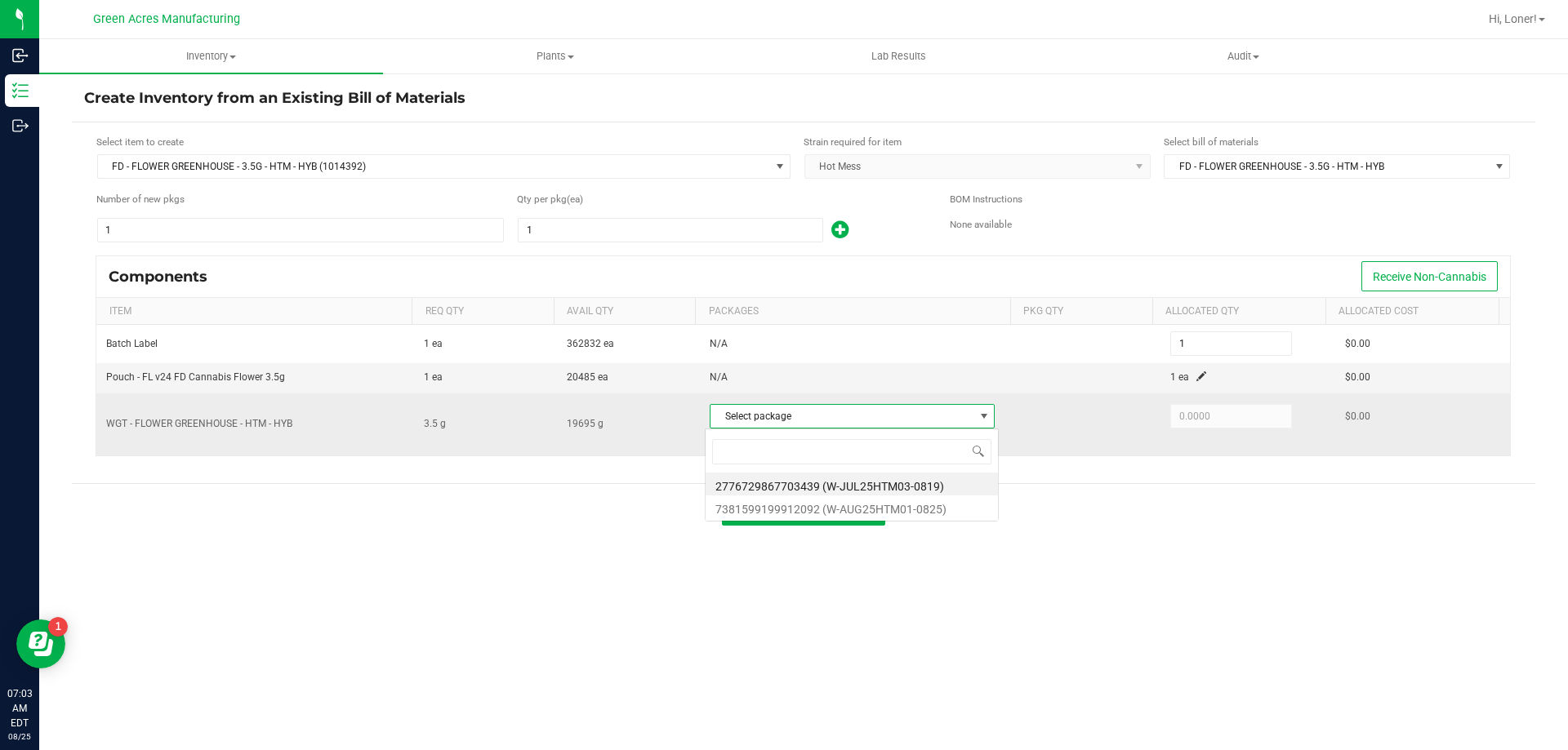
scroll to position [25, 281]
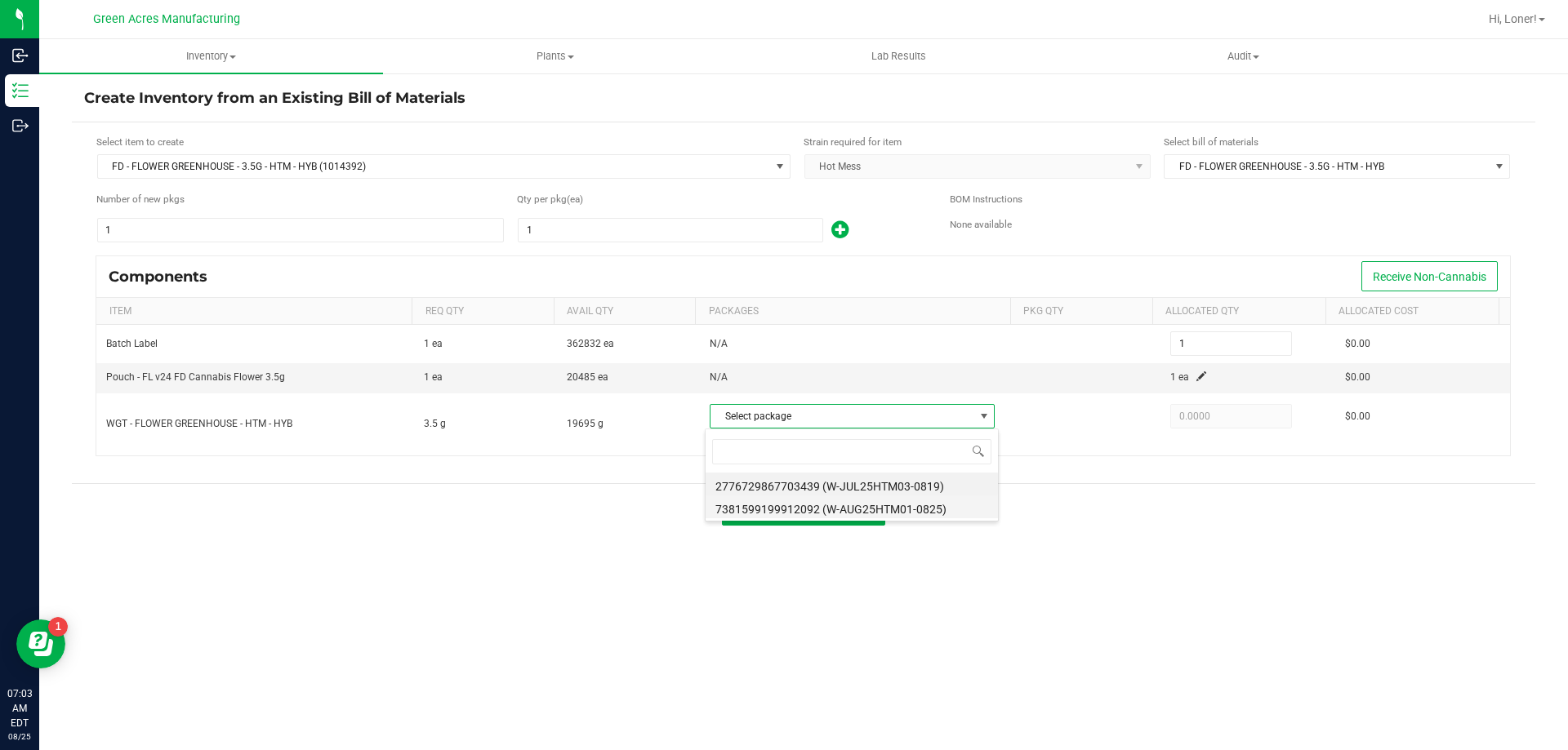
click at [929, 515] on li "7381599199912092 (W-AUG25HTM01-0825)" at bounding box center [852, 507] width 292 height 23
type input "3.5000"
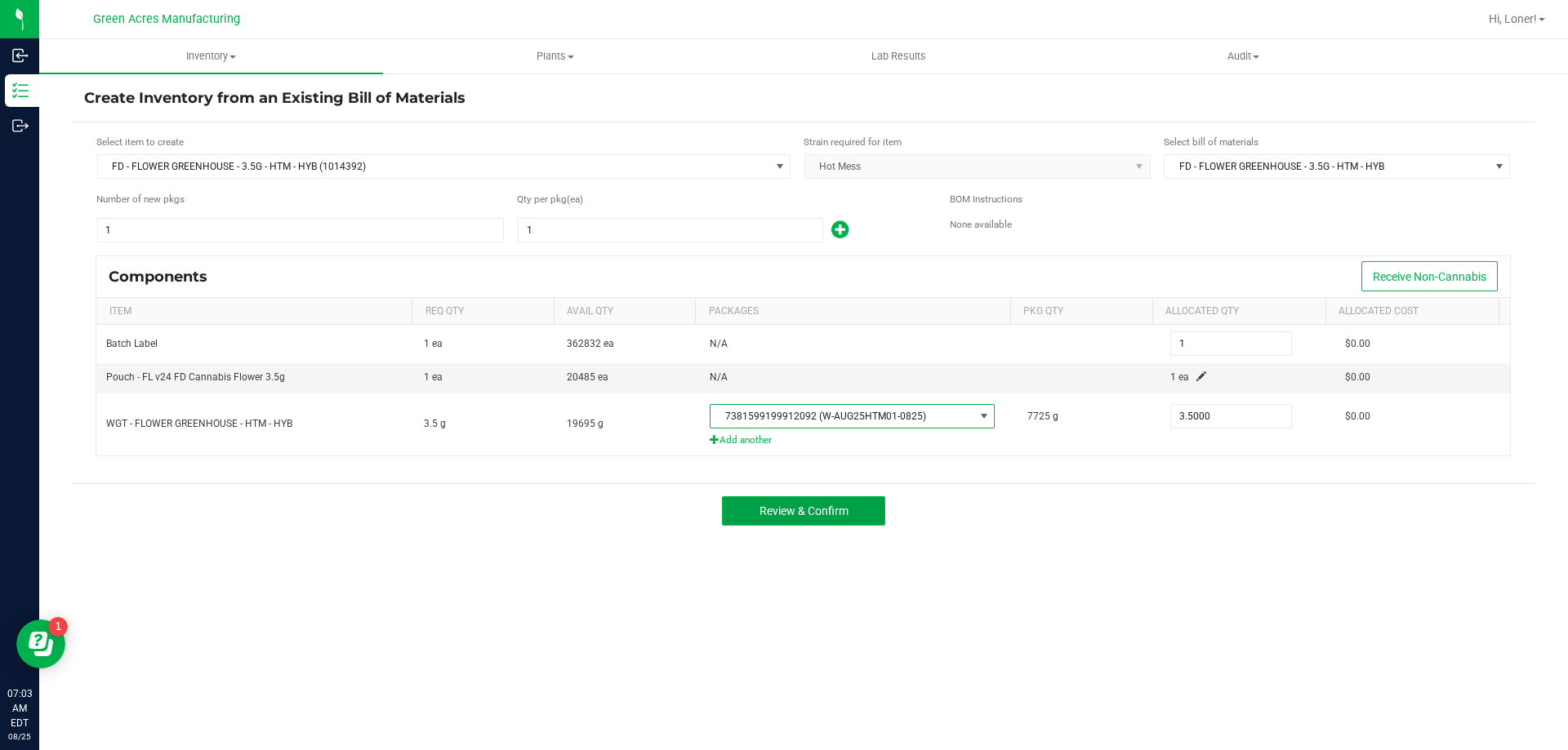
click at [776, 514] on span "Review & Confirm" at bounding box center [804, 511] width 89 height 13
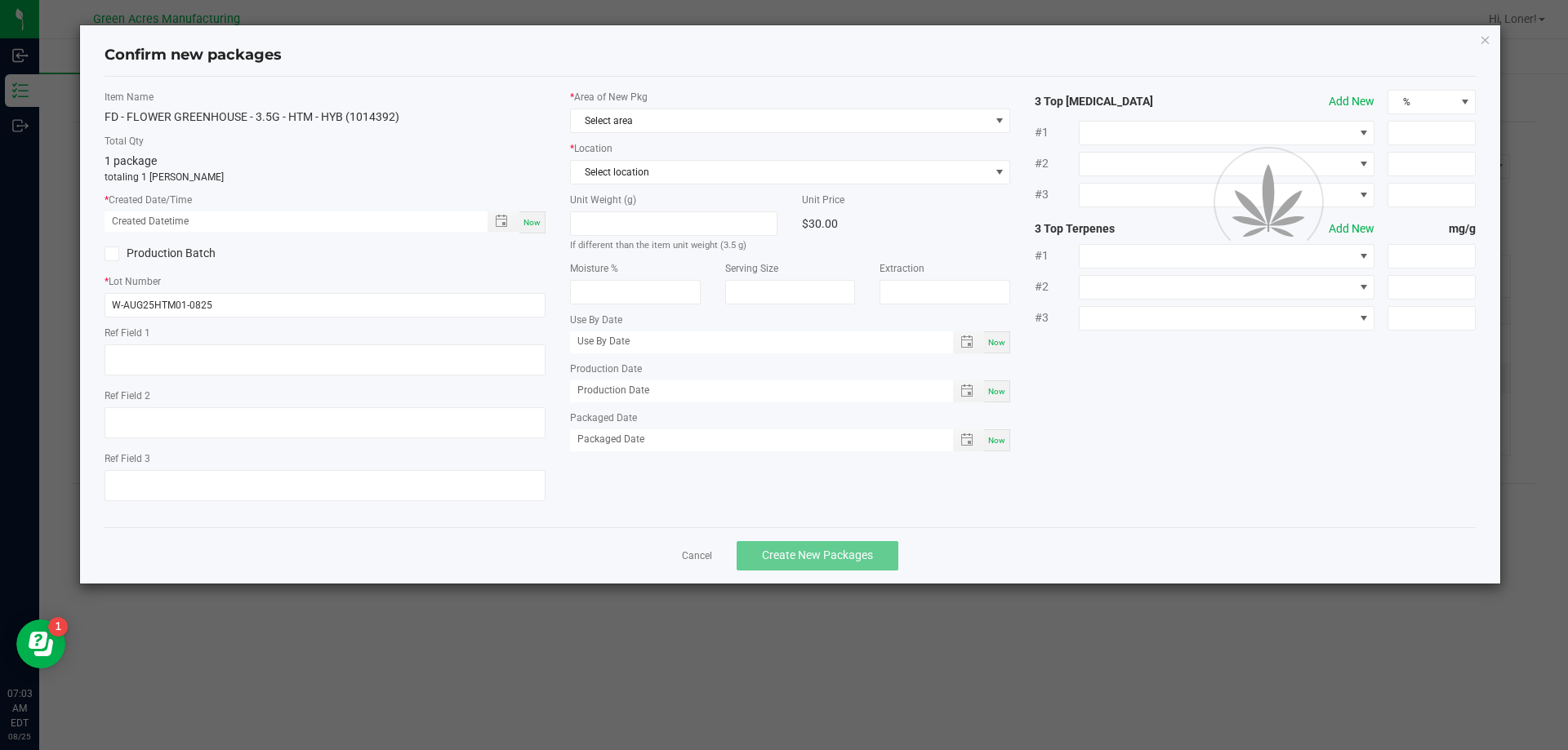
type textarea "PBO 832"
click at [543, 229] on div "Now" at bounding box center [532, 222] width 26 height 22
type input "[DATE] 07:03 AM"
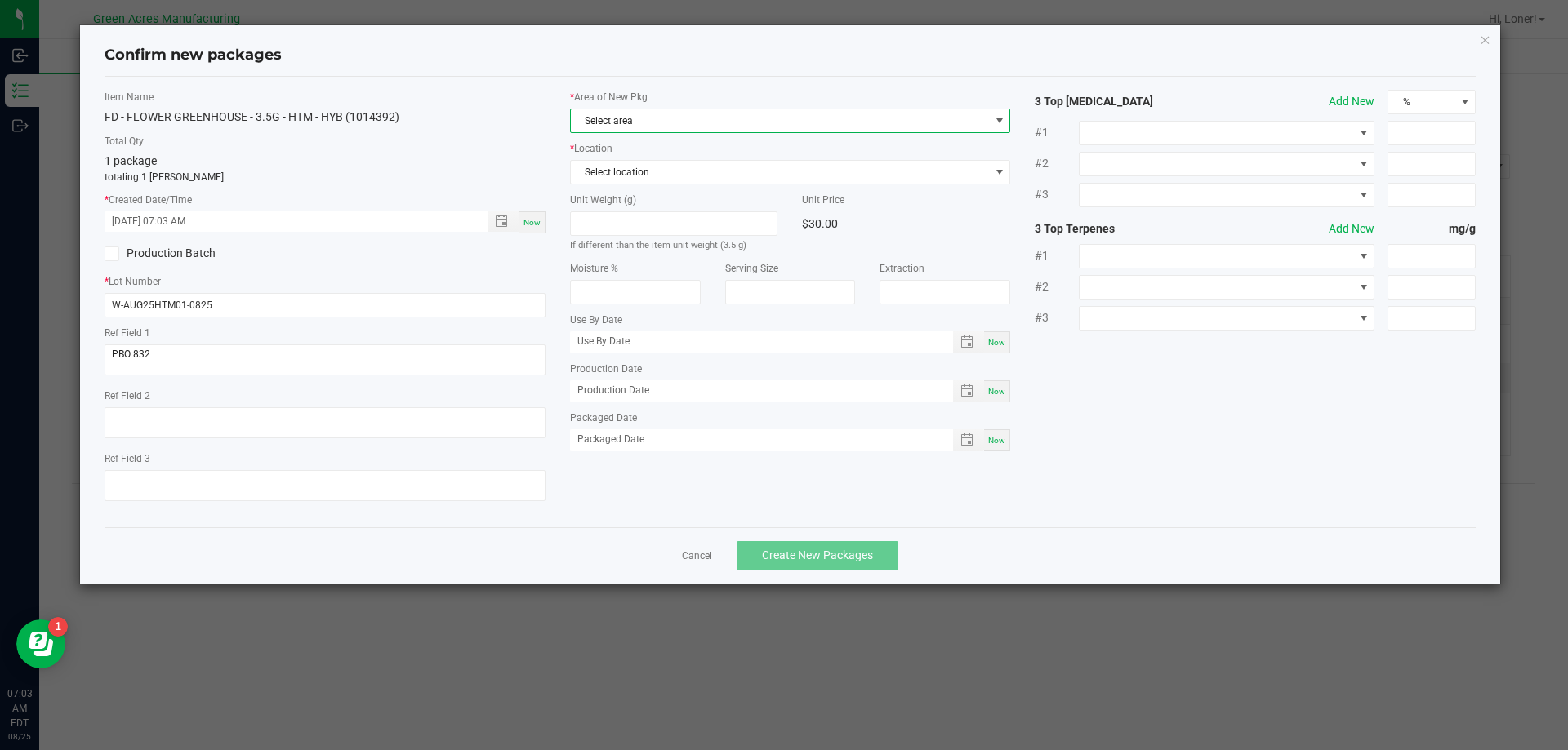
click at [739, 124] on span "Select area" at bounding box center [780, 121] width 419 height 23
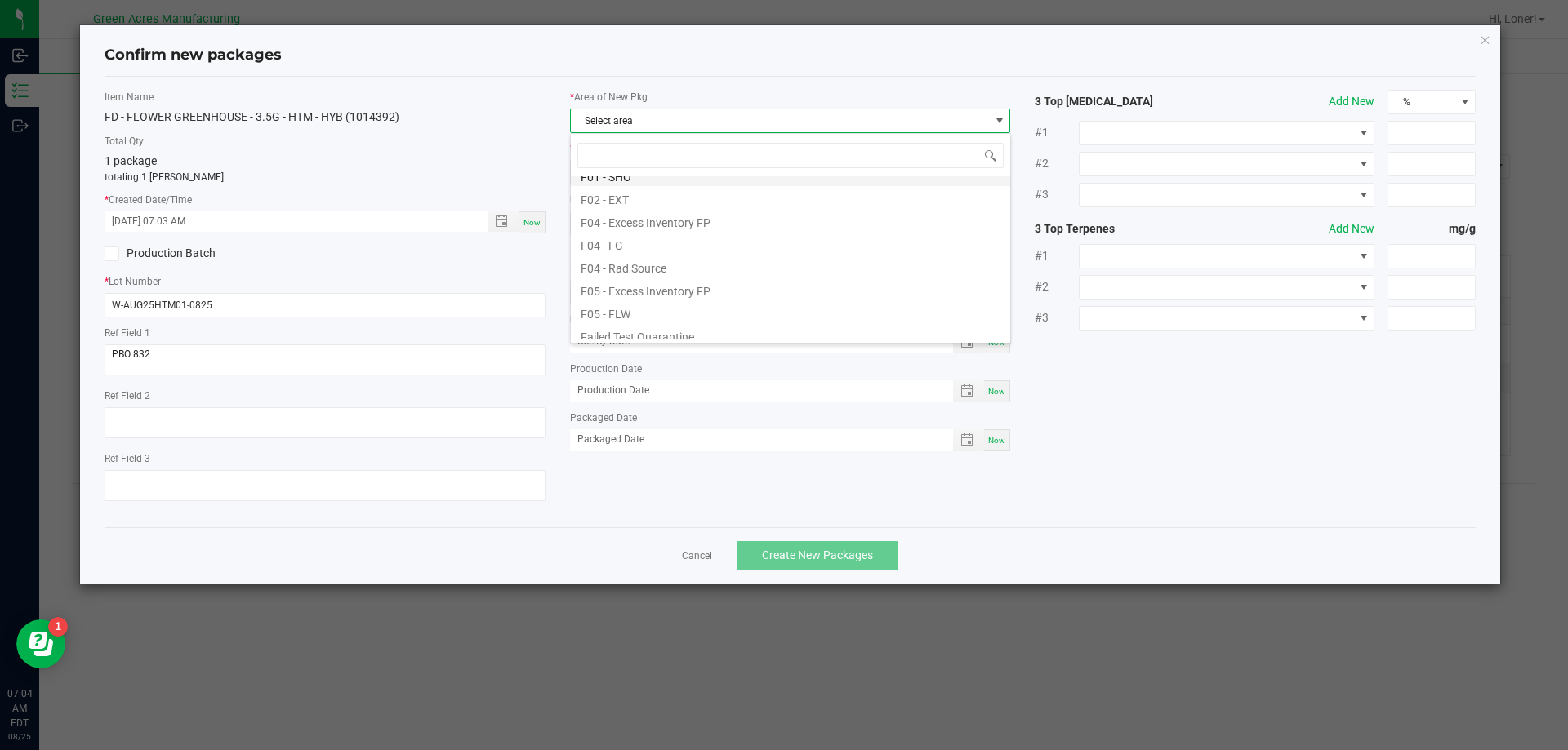
scroll to position [163, 0]
click at [618, 234] on li "F05 - FLW" at bounding box center [790, 231] width 439 height 23
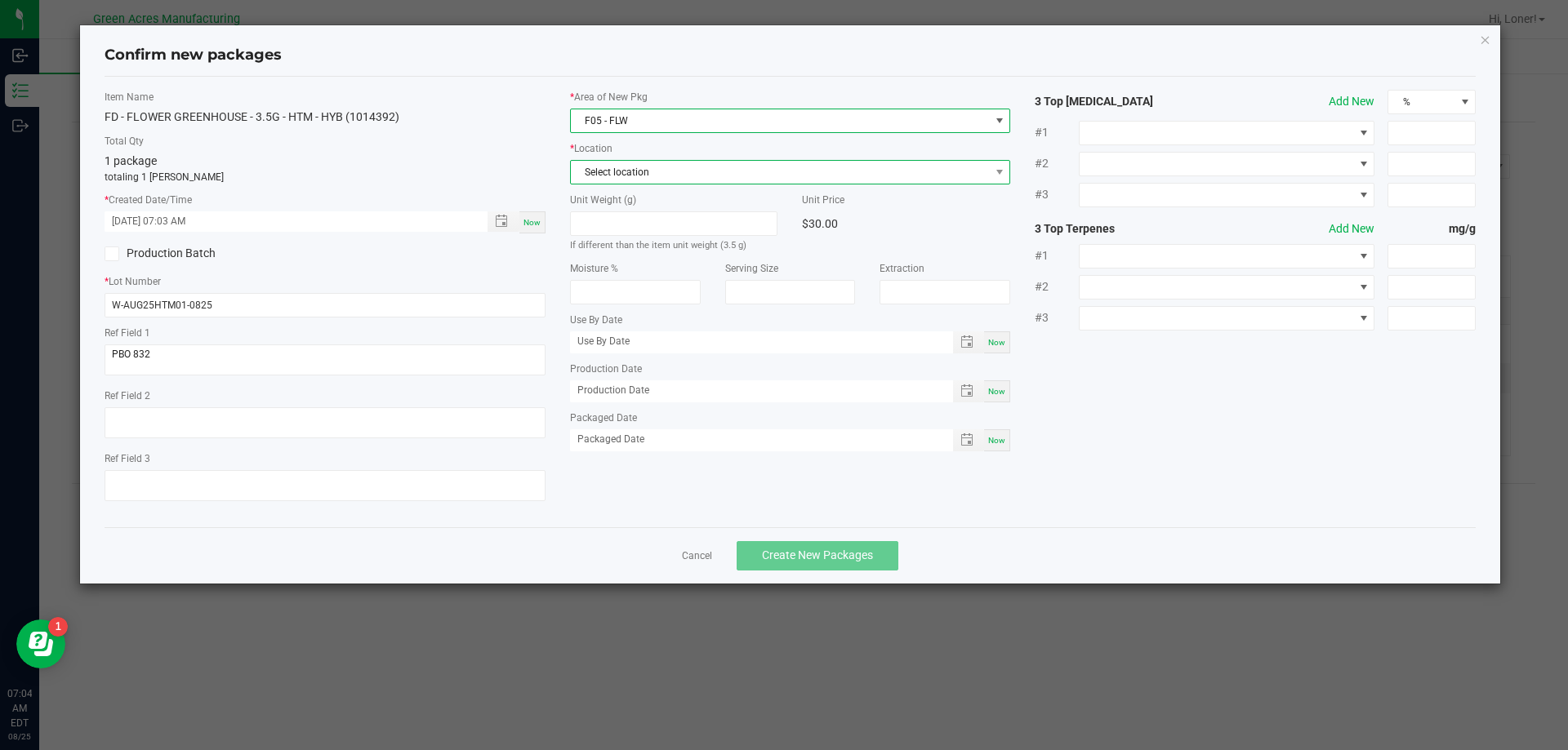
click at [662, 161] on span "Select location" at bounding box center [780, 173] width 419 height 23
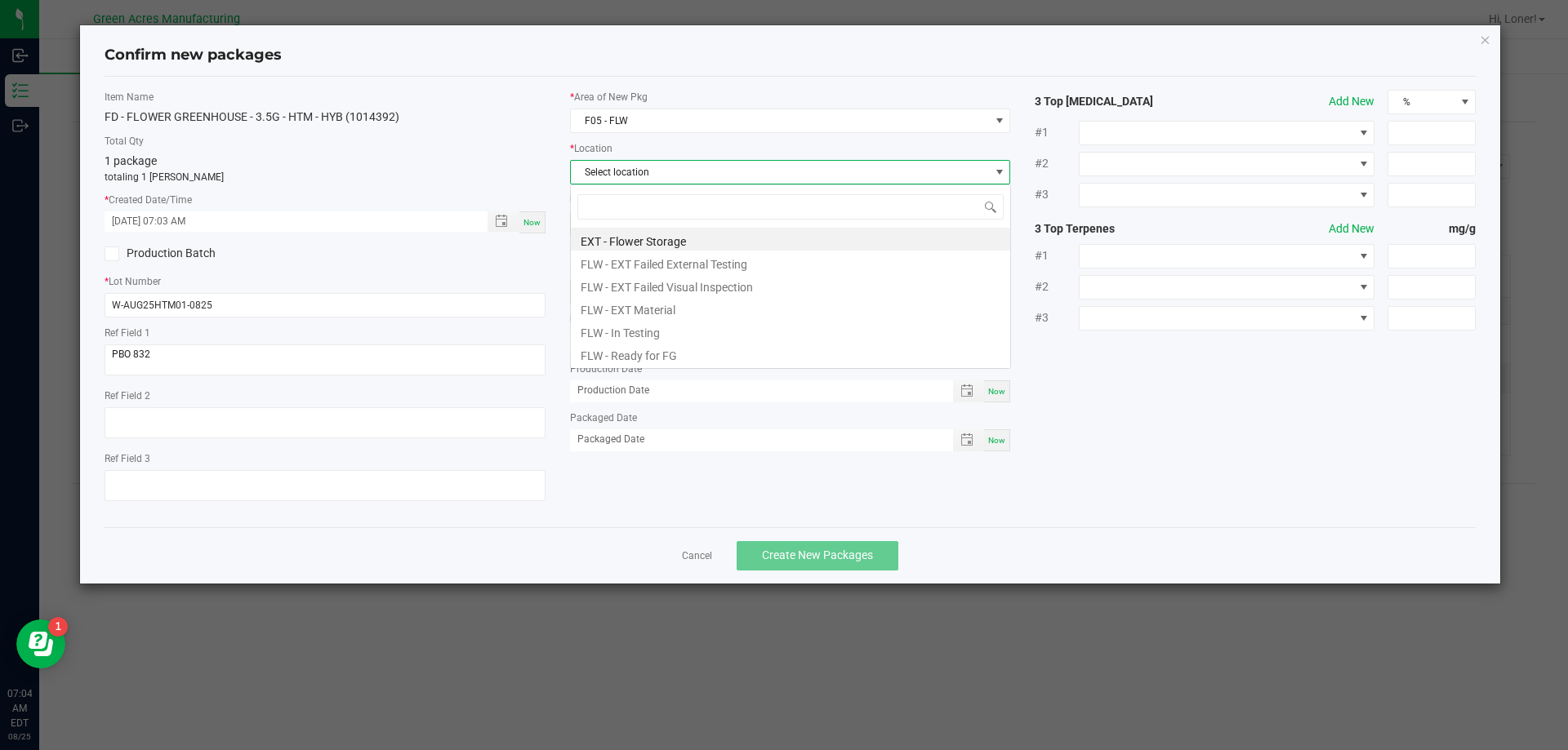
scroll to position [25, 441]
click at [623, 350] on li "FLW - Ready for FG" at bounding box center [790, 353] width 439 height 23
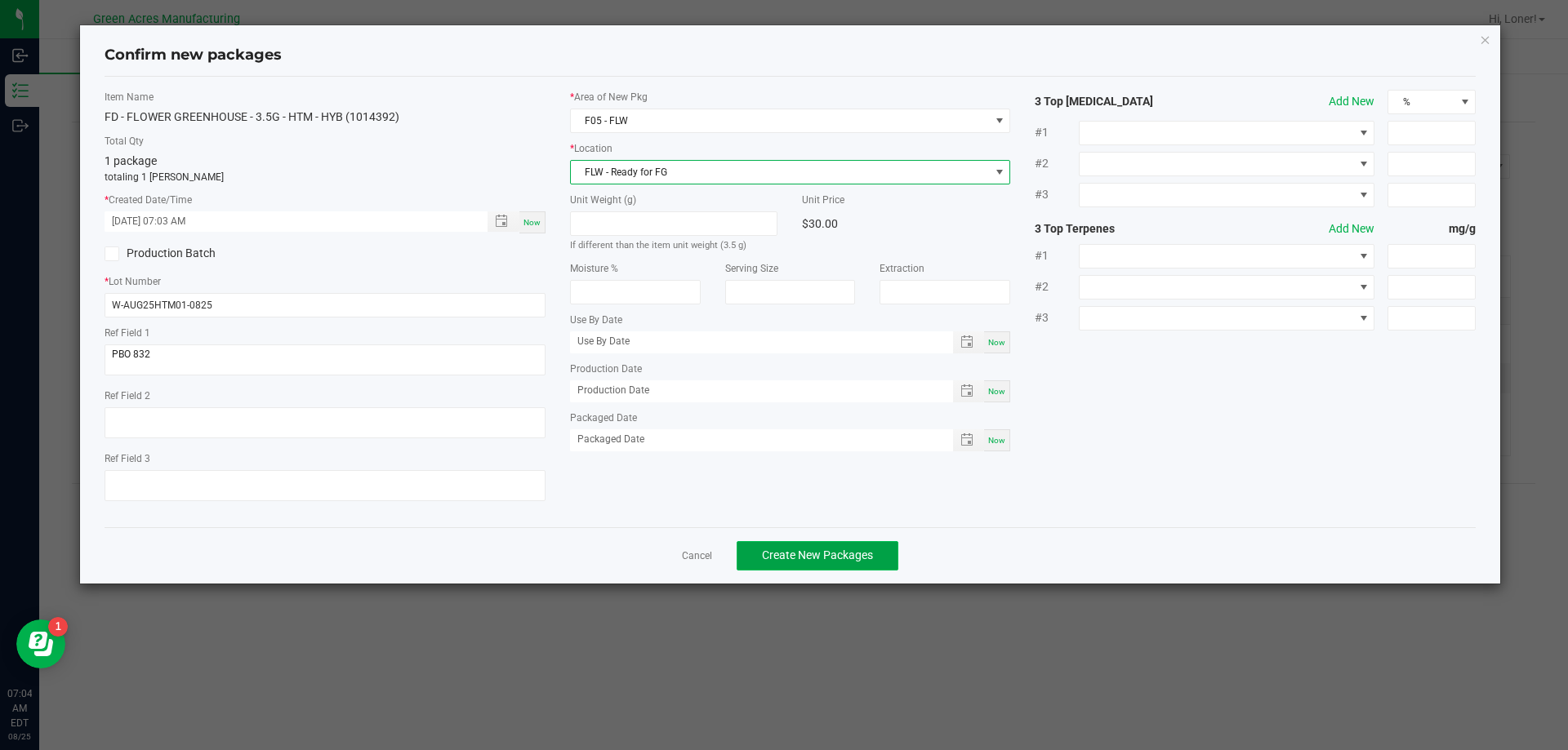
click at [808, 563] on button "Create New Packages" at bounding box center [817, 555] width 162 height 29
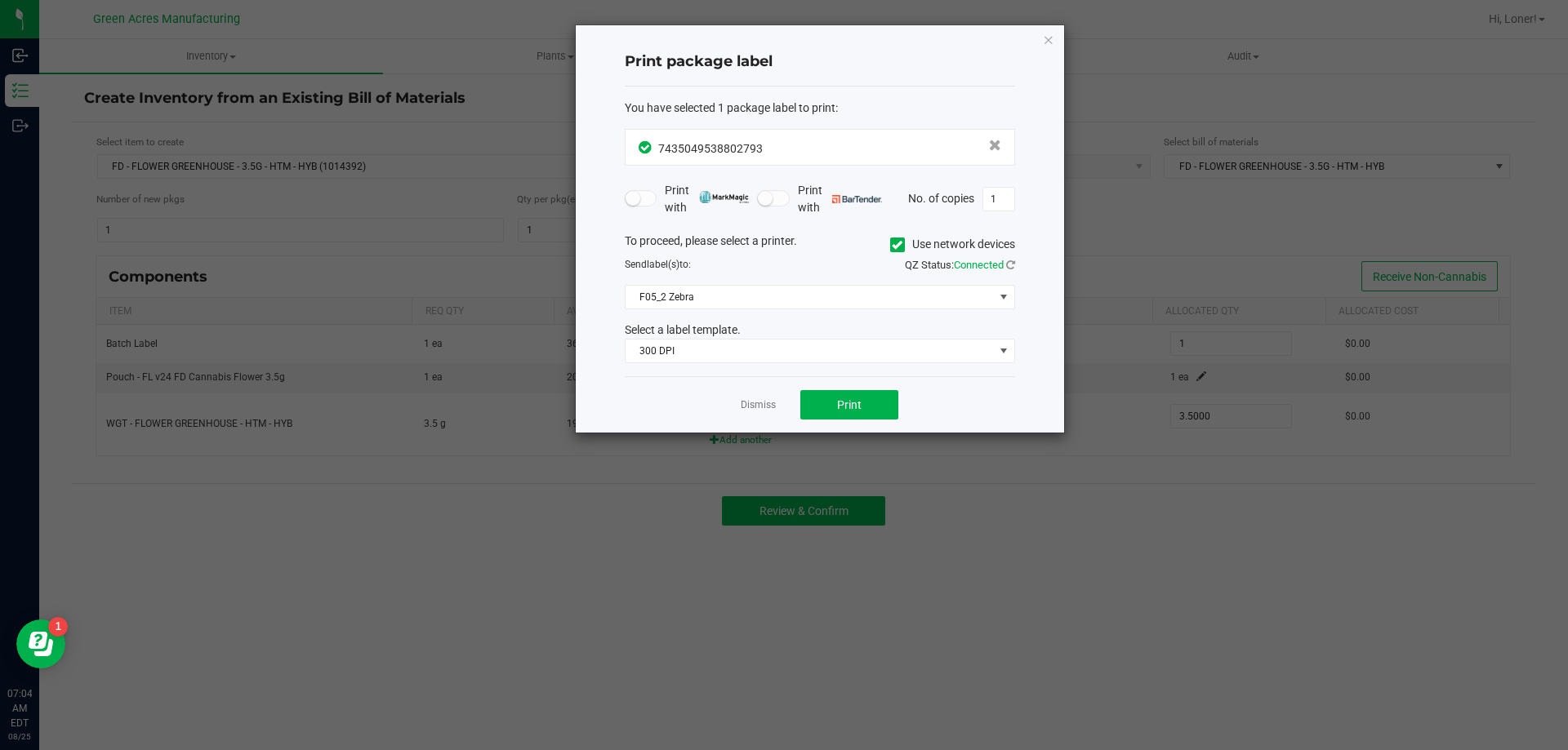
click at [840, 421] on div "Dismiss Print" at bounding box center [819, 404] width 390 height 56
click at [852, 416] on button "Print" at bounding box center [849, 404] width 98 height 29
click at [763, 401] on link "Dismiss" at bounding box center [758, 405] width 35 height 14
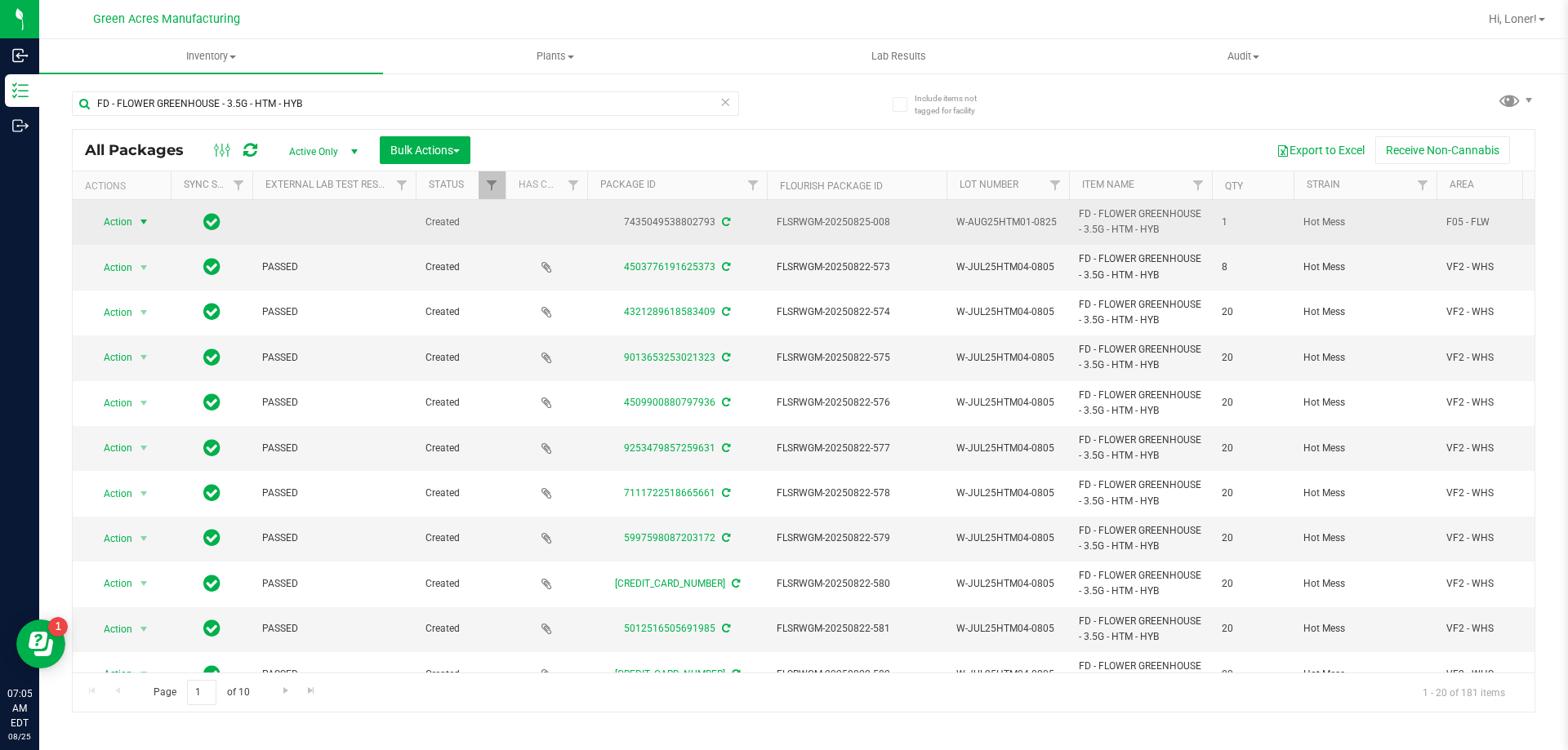
click at [129, 228] on span "Action" at bounding box center [110, 222] width 44 height 23
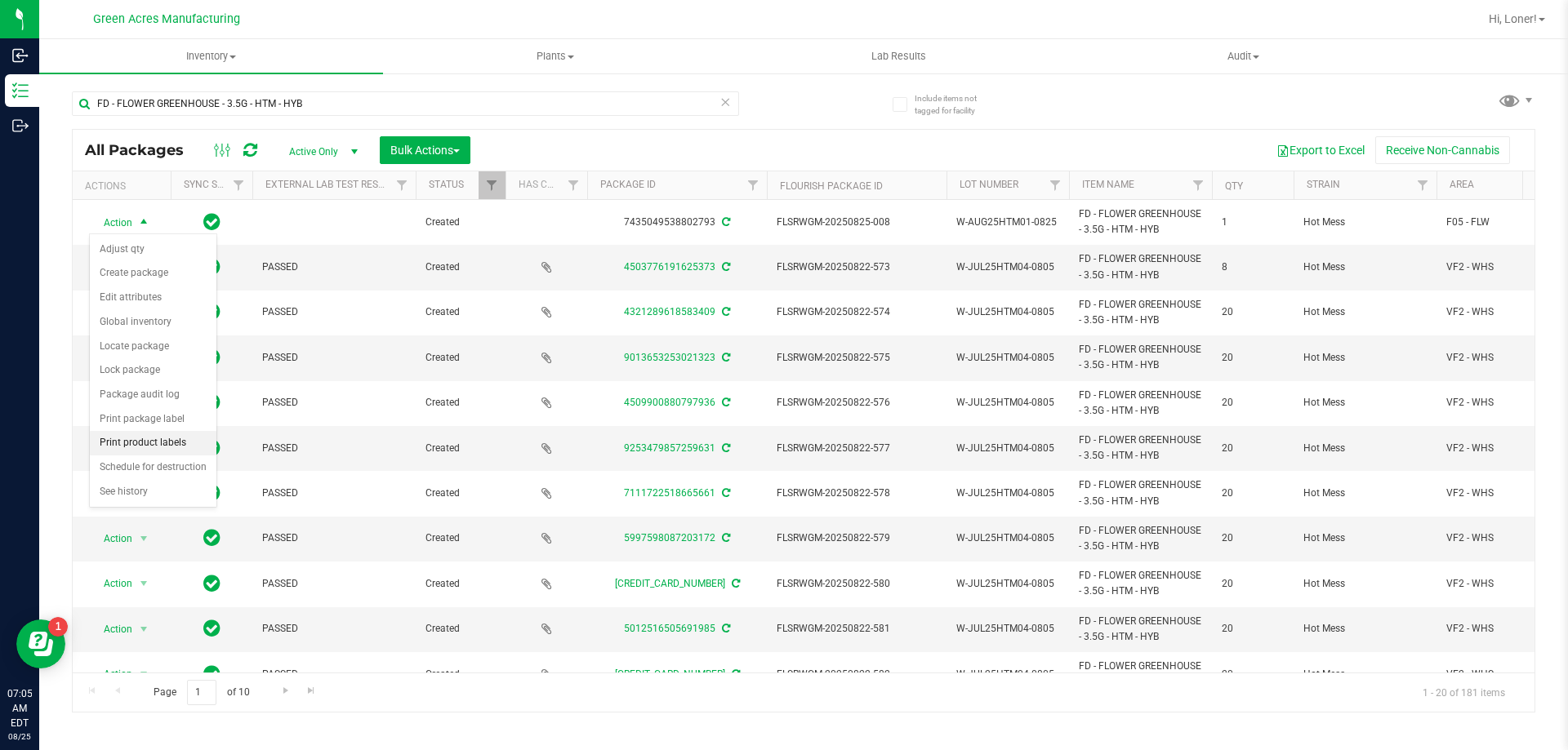
click at [183, 452] on li "Print product labels" at bounding box center [153, 443] width 126 height 25
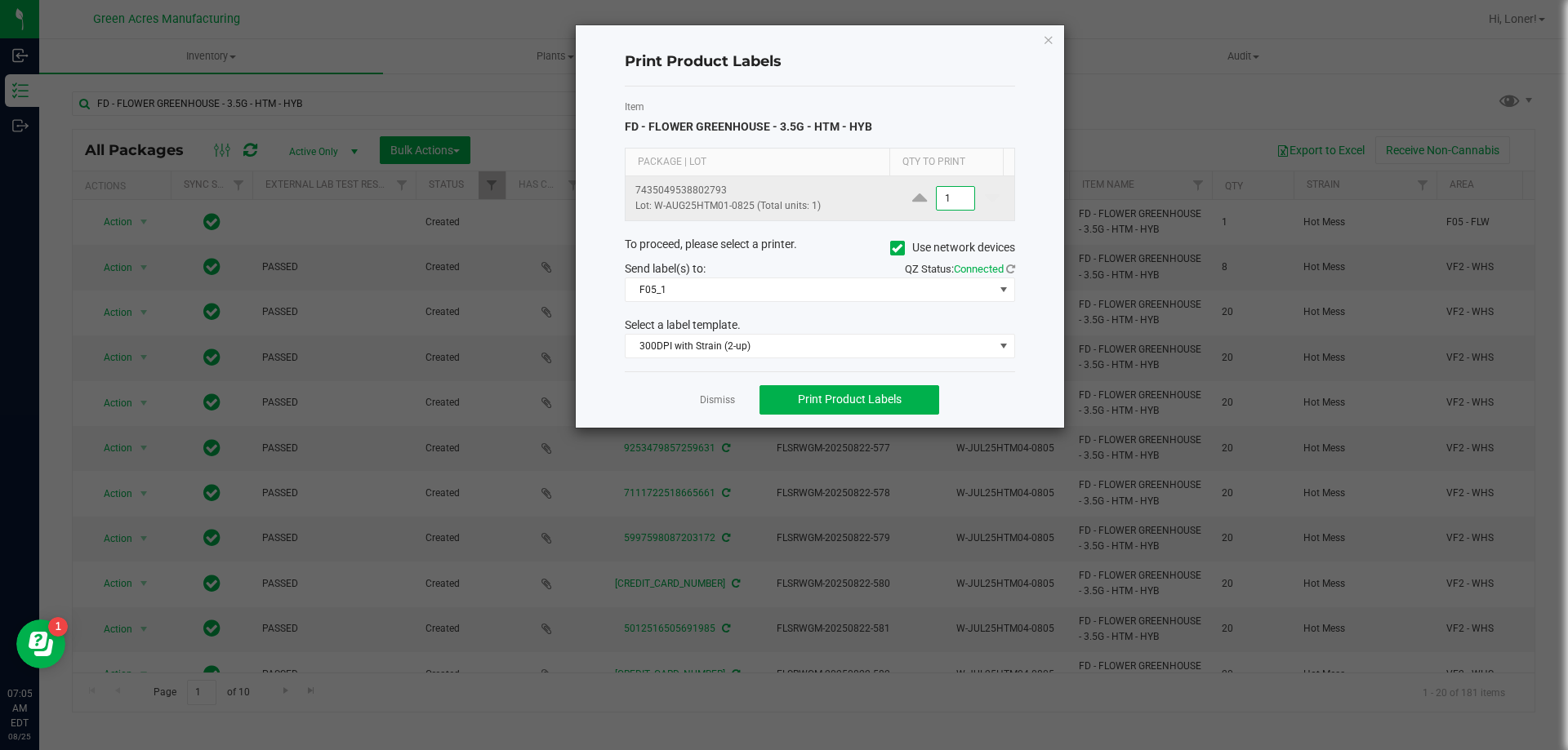
click at [955, 197] on input "1" at bounding box center [955, 198] width 37 height 23
click at [843, 402] on span "Print Product Labels" at bounding box center [849, 399] width 104 height 13
click at [955, 191] on input "3" at bounding box center [955, 198] width 37 height 23
type input "2,100"
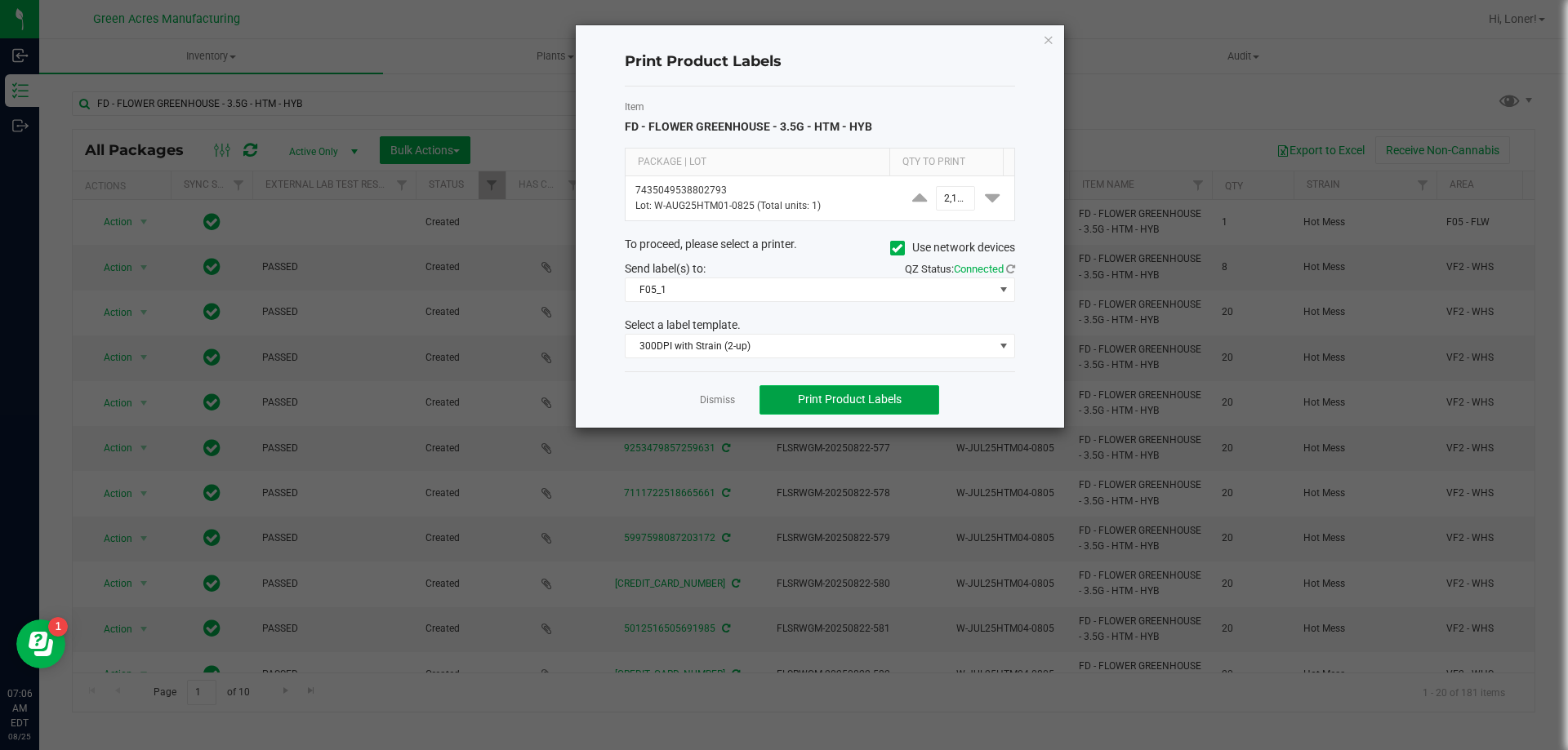
click at [814, 399] on span "Print Product Labels" at bounding box center [849, 399] width 104 height 13
